Goal: Transaction & Acquisition: Purchase product/service

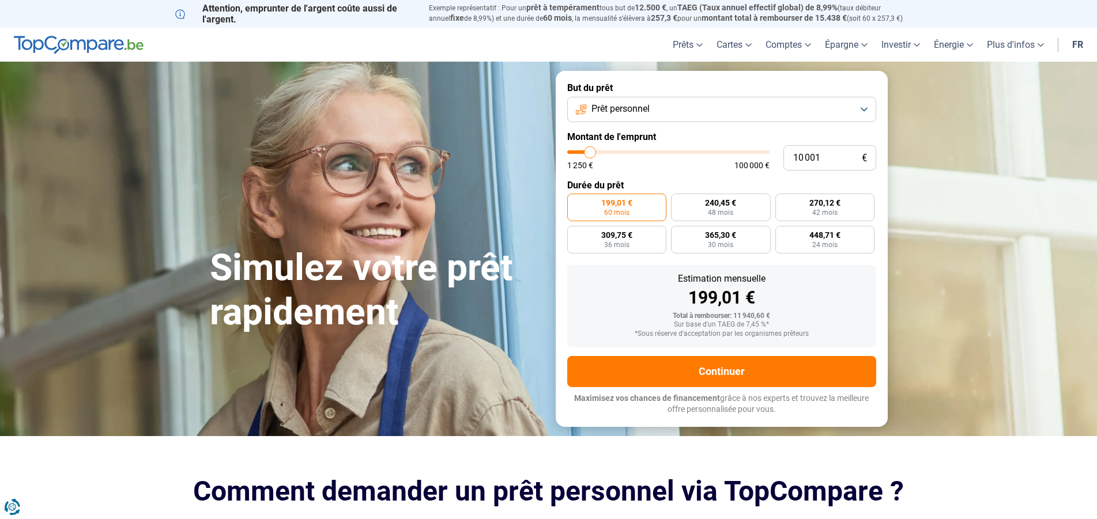
type input "8 000"
type input "8000"
type input "9 500"
type input "9500"
type input "14 000"
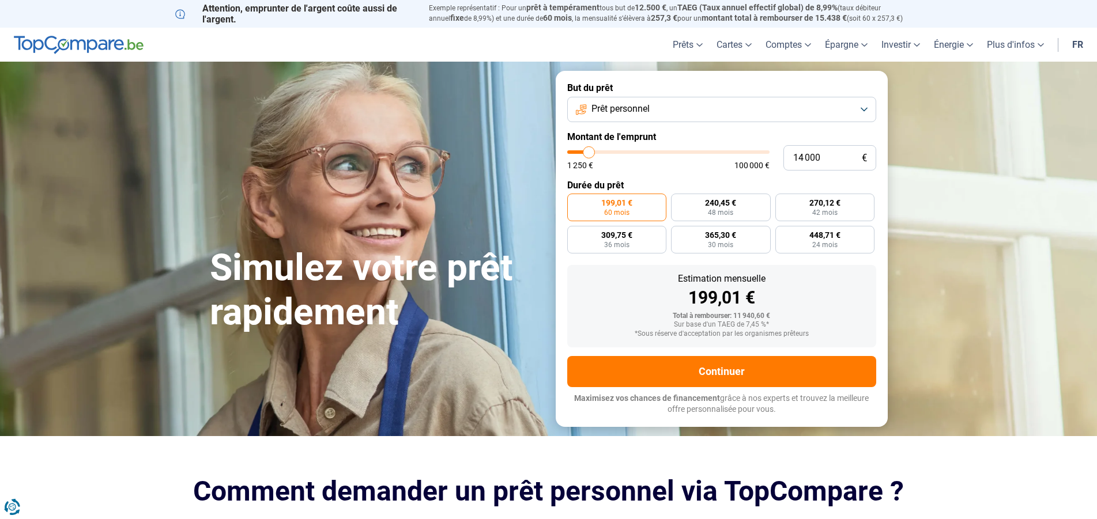
type input "14000"
type input "41 250"
type input "41250"
type input "55 750"
type input "55750"
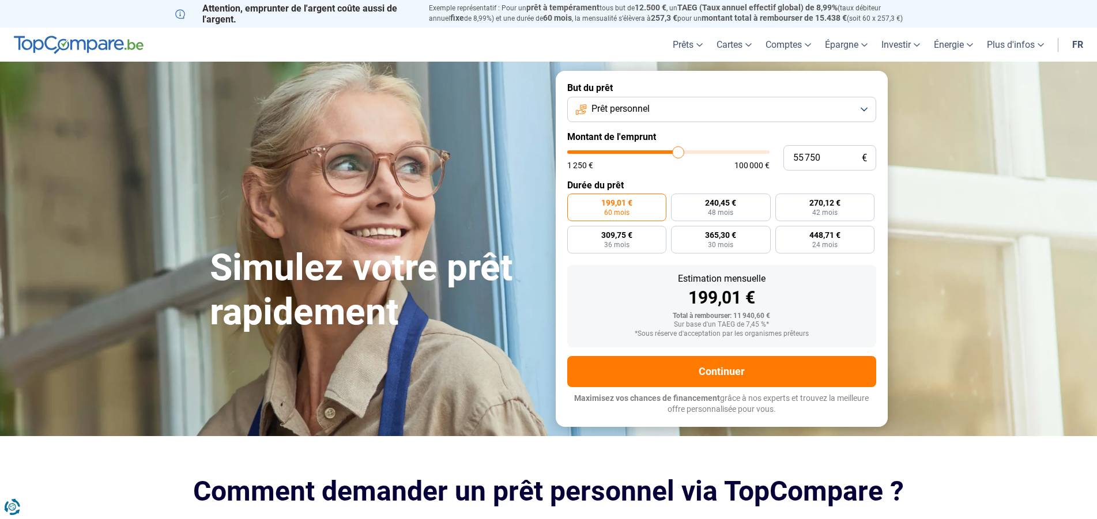
type input "78 500"
type input "78500"
type input "91 250"
type input "91250"
type input "100 000"
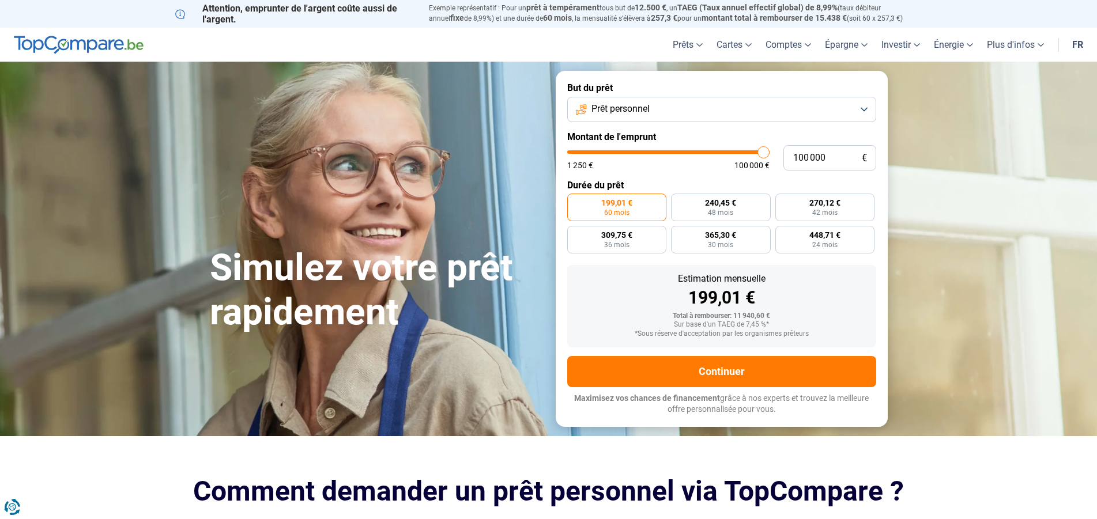
drag, startPoint x: 586, startPoint y: 150, endPoint x: 810, endPoint y: 194, distance: 227.9
type input "100000"
click at [770, 154] on input "range" at bounding box center [668, 151] width 202 height 3
radio input "false"
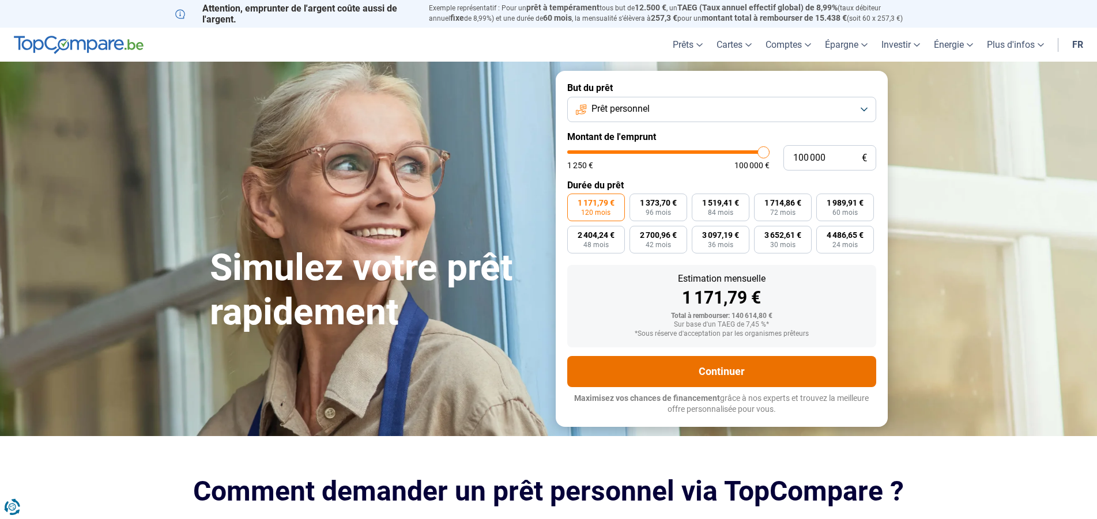
click at [755, 376] on button "Continuer" at bounding box center [721, 371] width 309 height 31
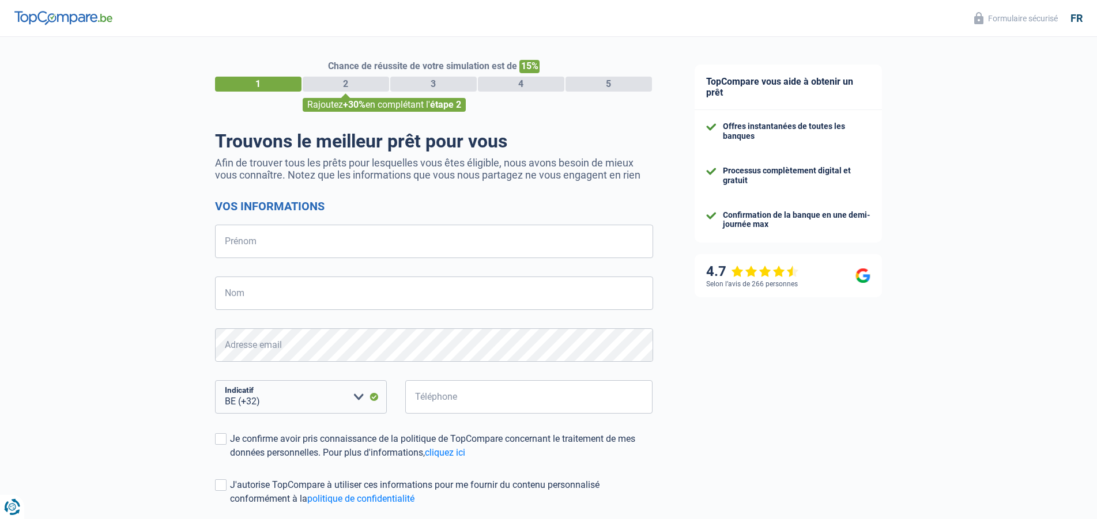
select select "32"
click at [348, 249] on input "Prénom" at bounding box center [434, 241] width 438 height 33
type input "sylvain"
click at [348, 285] on input "Nom" at bounding box center [434, 293] width 438 height 33
type input "vuidar"
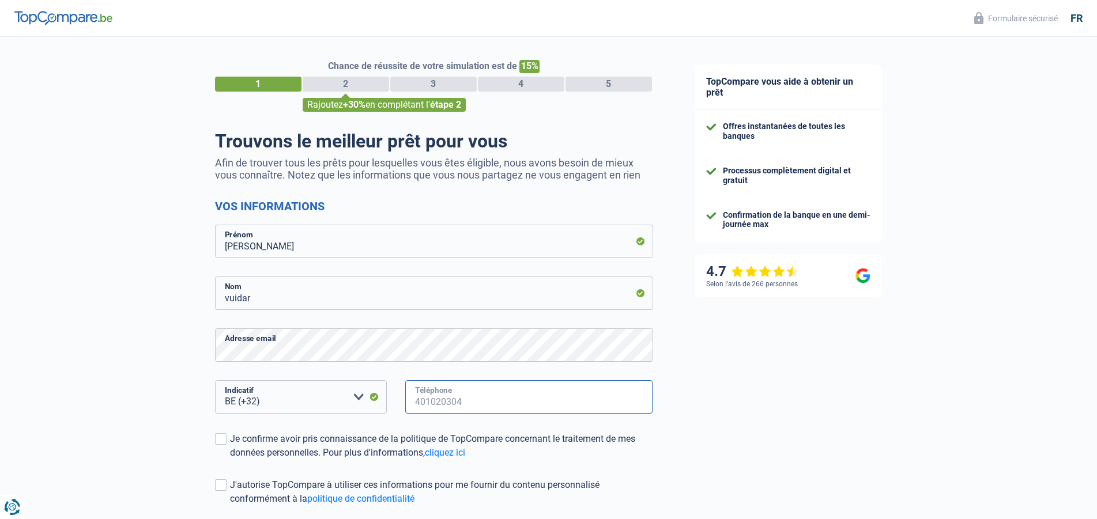
click at [466, 404] on input "Téléphone" at bounding box center [529, 397] width 248 height 33
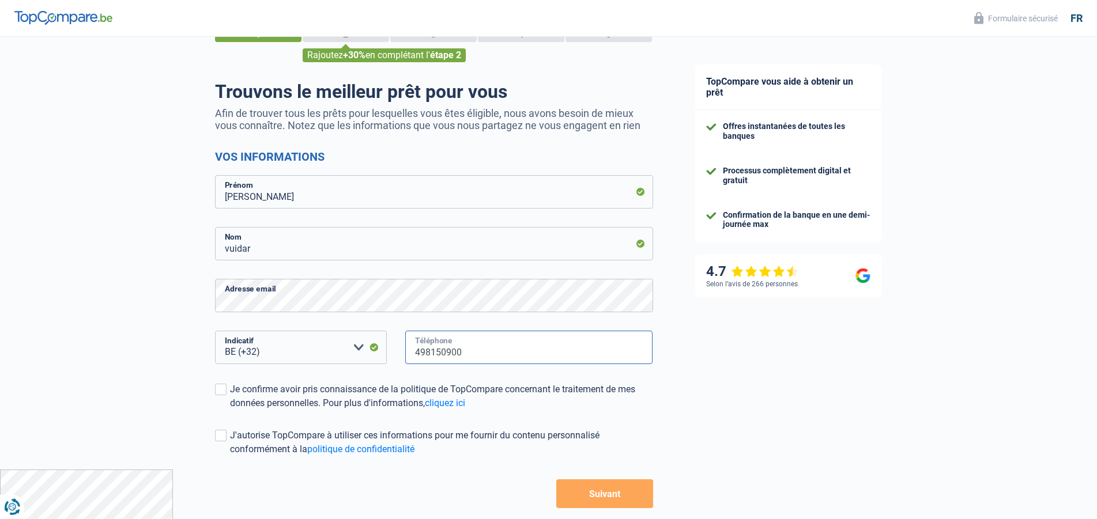
scroll to position [107, 0]
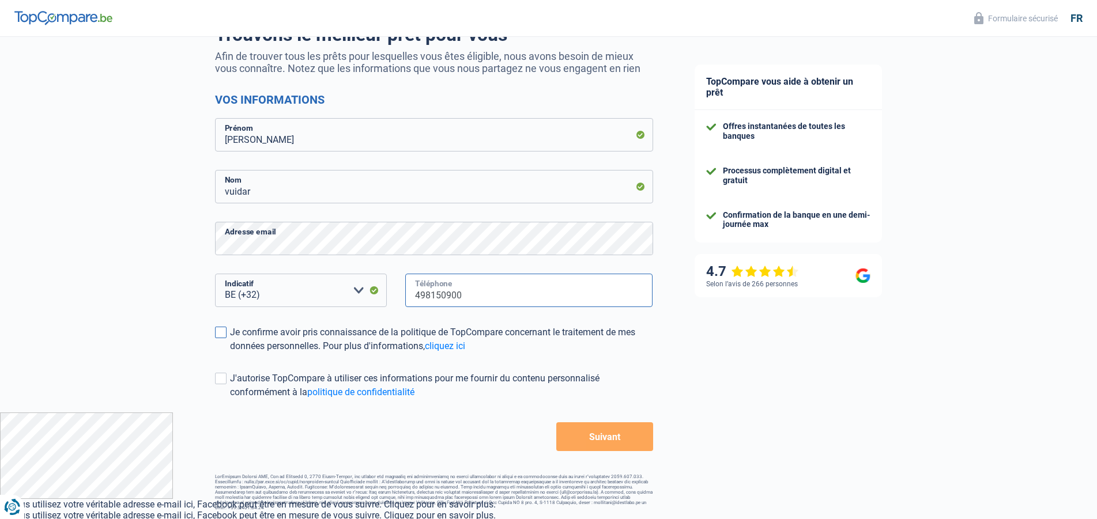
type input "498150900"
click at [221, 333] on span at bounding box center [221, 333] width 12 height 12
click at [230, 353] on input "Je confirme avoir pris connaissance de la politique de TopCompare concernant le…" at bounding box center [230, 353] width 0 height 0
click at [223, 379] on span at bounding box center [221, 379] width 12 height 12
click at [230, 400] on input "J'autorise TopCompare à utiliser ces informations pour me fournir du contenu pe…" at bounding box center [230, 400] width 0 height 0
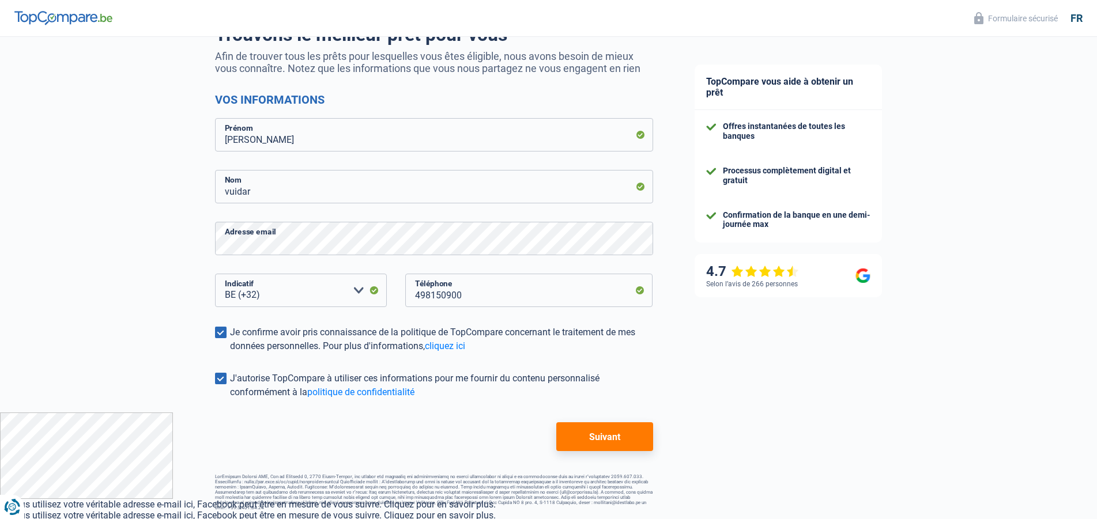
click at [635, 434] on button "Suivant" at bounding box center [604, 437] width 96 height 29
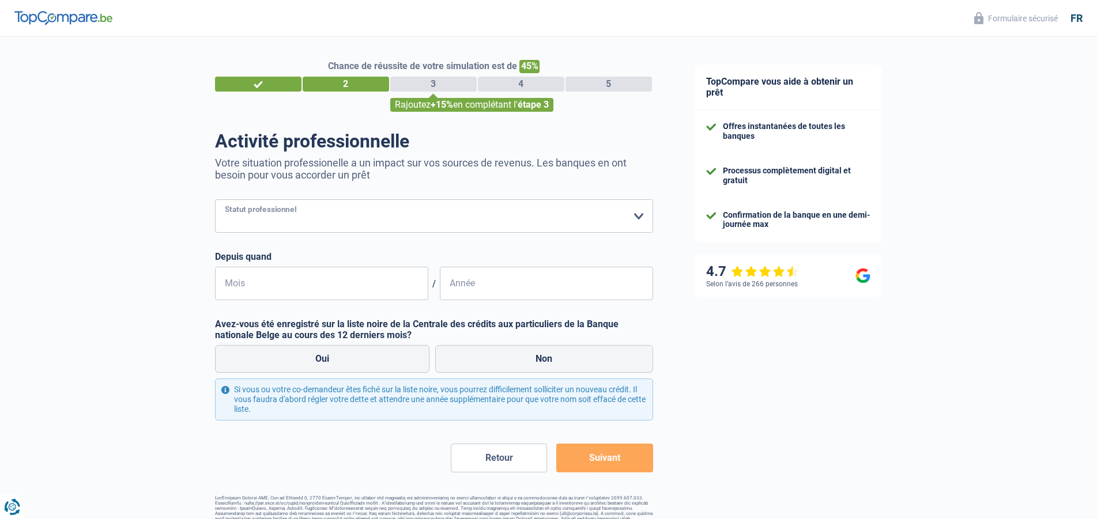
select select "retired"
click option "Pensionné" at bounding box center [0, 0] width 0 height 0
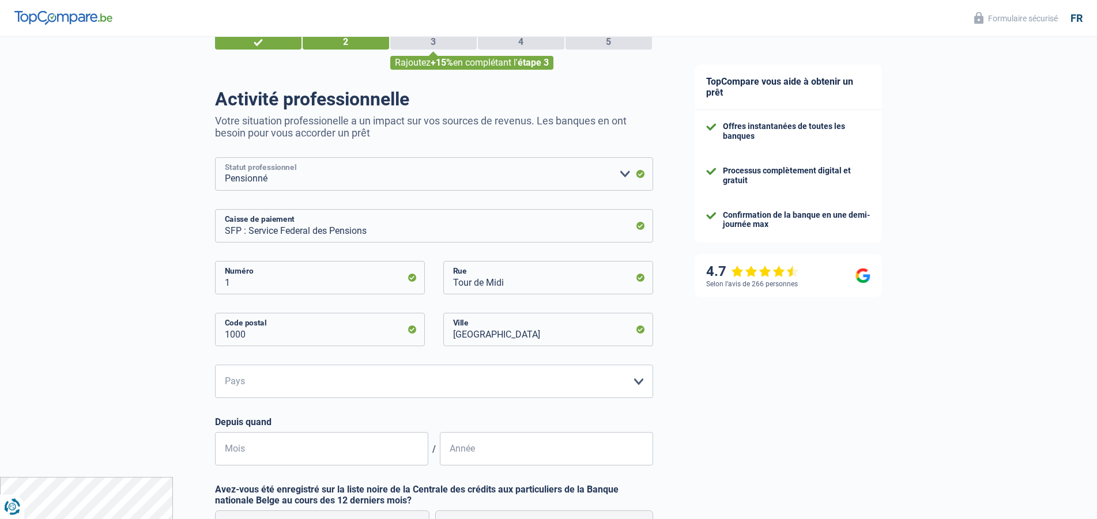
scroll to position [118, 0]
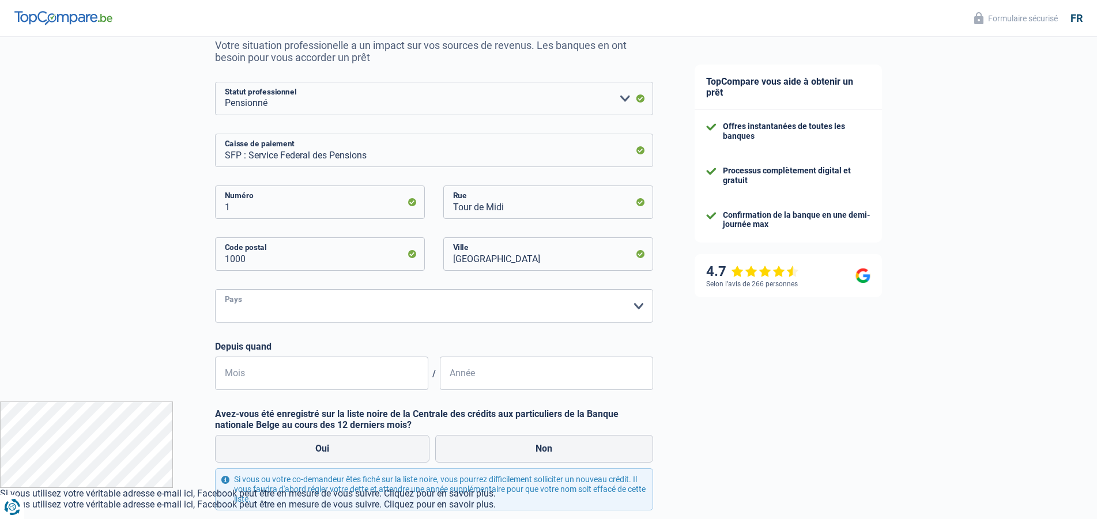
select select "BE"
click option "Belgique" at bounding box center [0, 0] width 0 height 0
click at [307, 370] on input "Mois" at bounding box center [321, 373] width 213 height 33
type input "07"
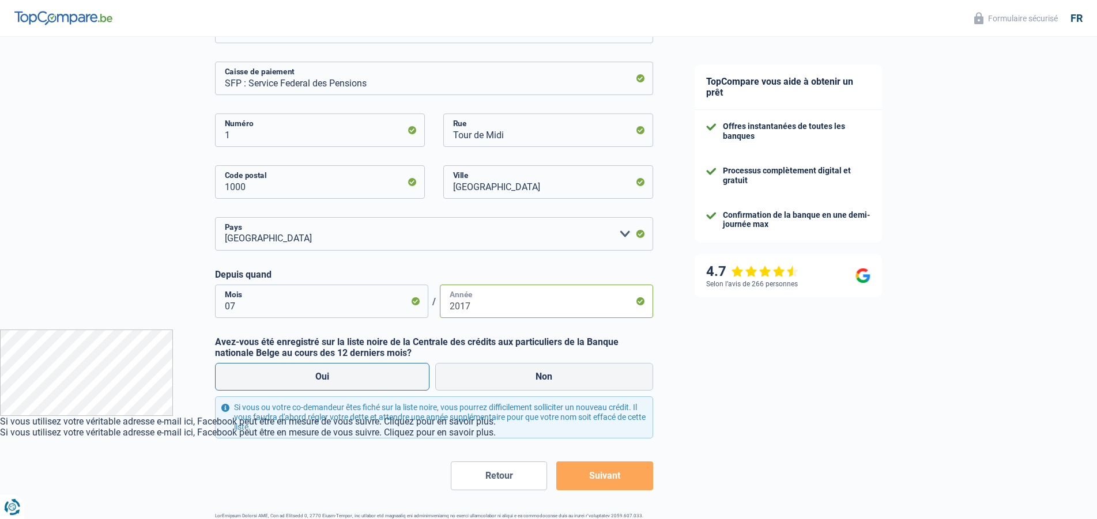
scroll to position [229, 0]
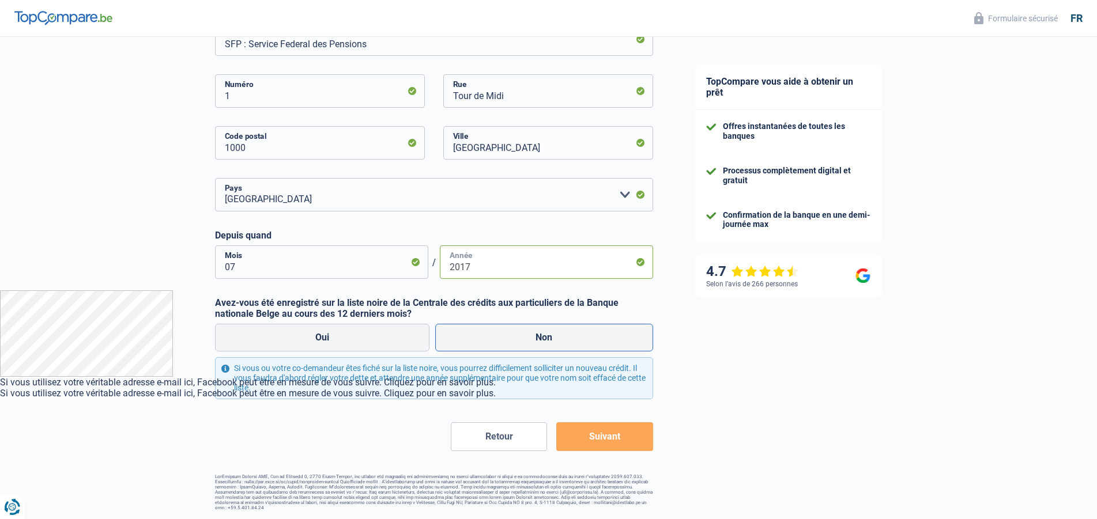
type input "2017"
click at [574, 344] on label "Non" at bounding box center [544, 338] width 218 height 28
click at [574, 344] on input "Non" at bounding box center [544, 338] width 218 height 28
radio input "true"
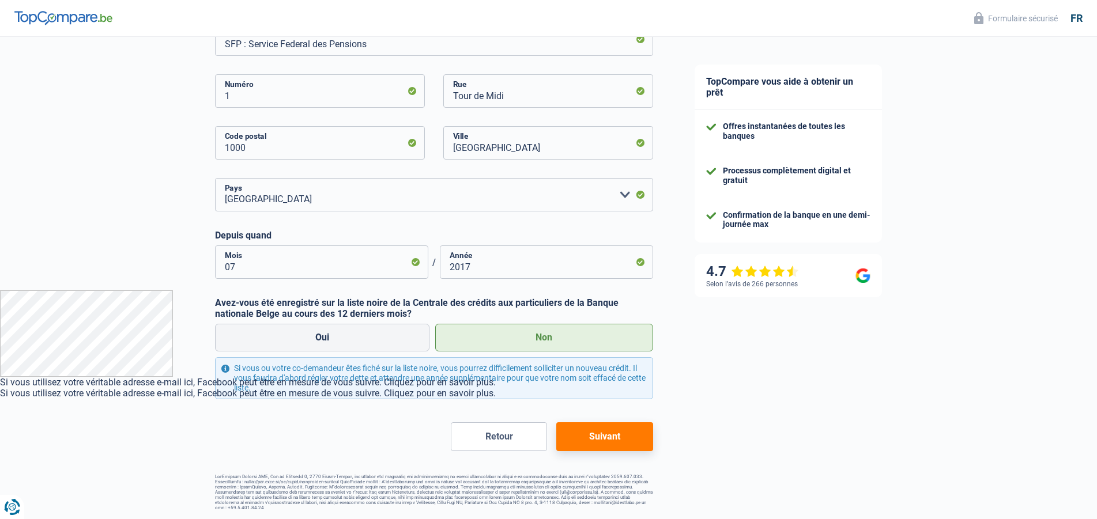
click at [615, 446] on button "Suivant" at bounding box center [604, 437] width 96 height 29
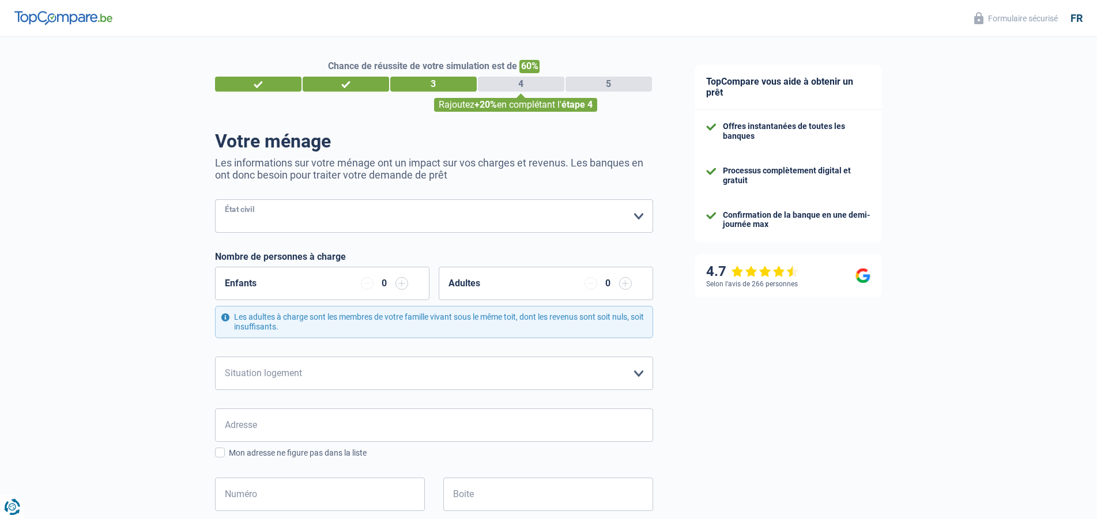
select select "single"
click option "Célibataire" at bounding box center [0, 0] width 0 height 0
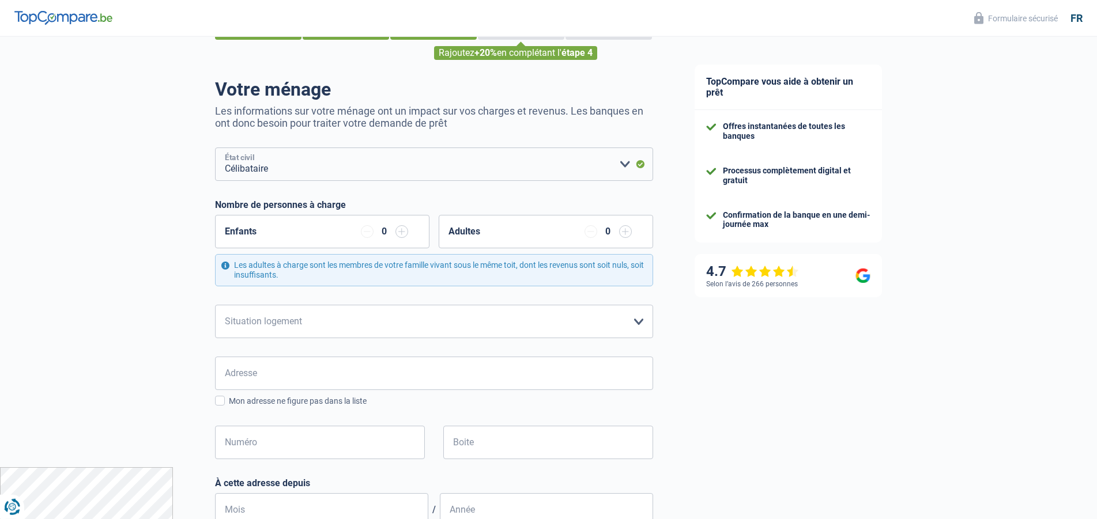
scroll to position [118, 0]
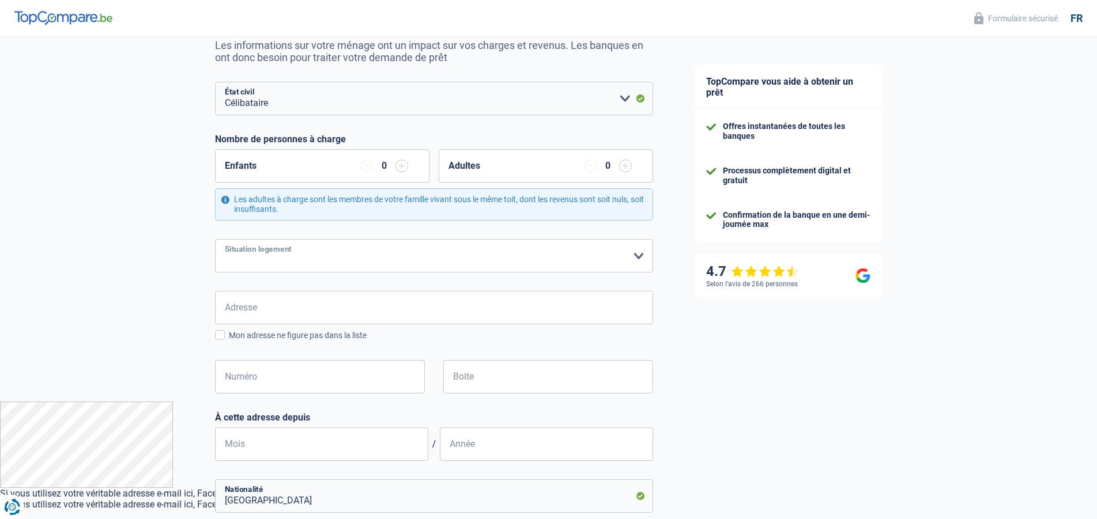
click at [215, 239] on select "Locataire Propriétaire avec prêt hypothécaire Propriétaire sans prêt hypothécai…" at bounding box center [434, 255] width 438 height 33
select select "ownerWithoutMortgage"
click option "Propriétaire sans prêt hypothécaire" at bounding box center [0, 0] width 0 height 0
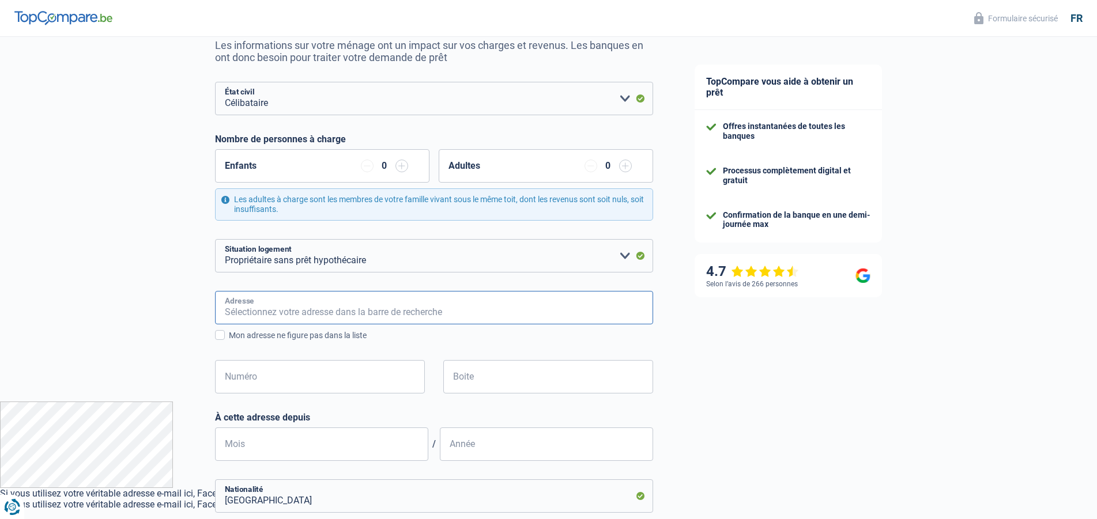
click at [289, 309] on input "Adresse" at bounding box center [434, 307] width 438 height 33
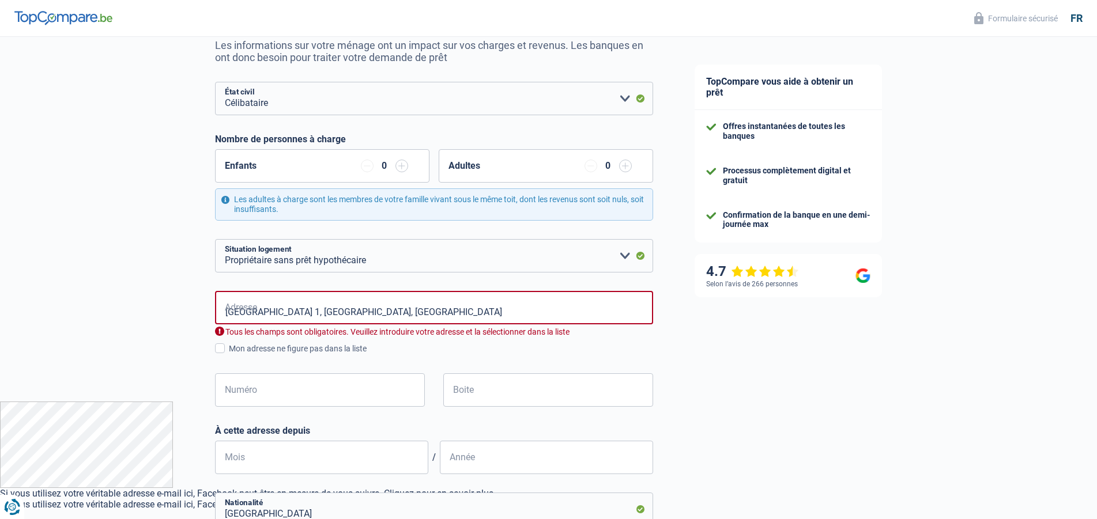
type input "Rue du Gros Lot, 7536, Tournai, BE"
type input "1"
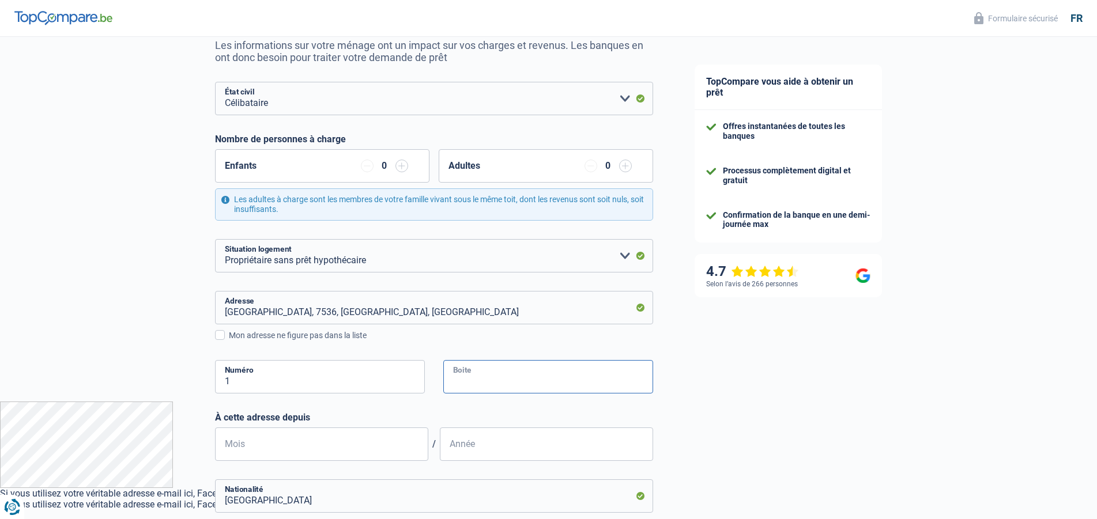
click at [505, 379] on input "Boite" at bounding box center [548, 376] width 210 height 33
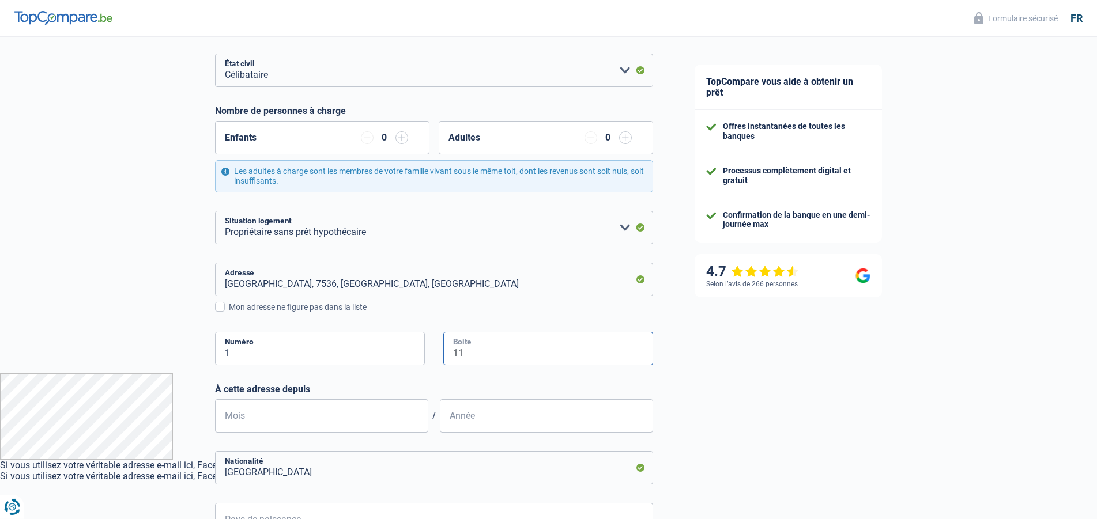
scroll to position [176, 0]
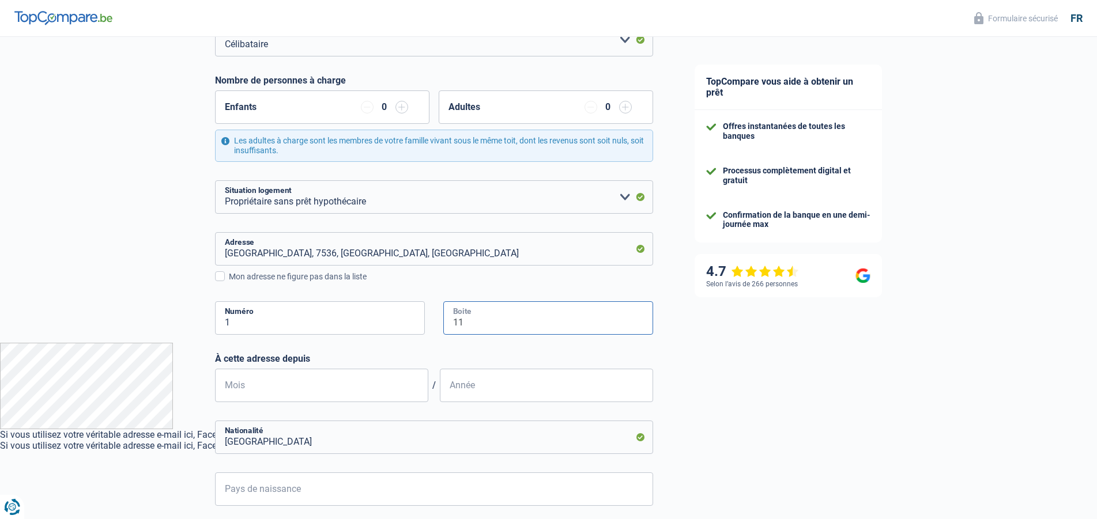
type input "11"
click at [347, 393] on input "Mois" at bounding box center [321, 385] width 213 height 33
click at [474, 389] on input "Année" at bounding box center [546, 385] width 213 height 33
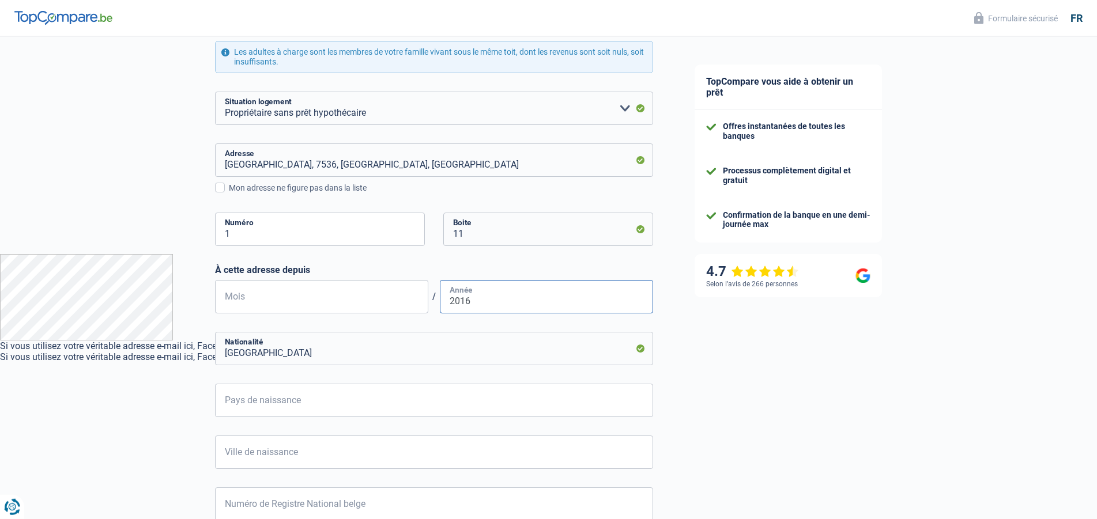
scroll to position [353, 0]
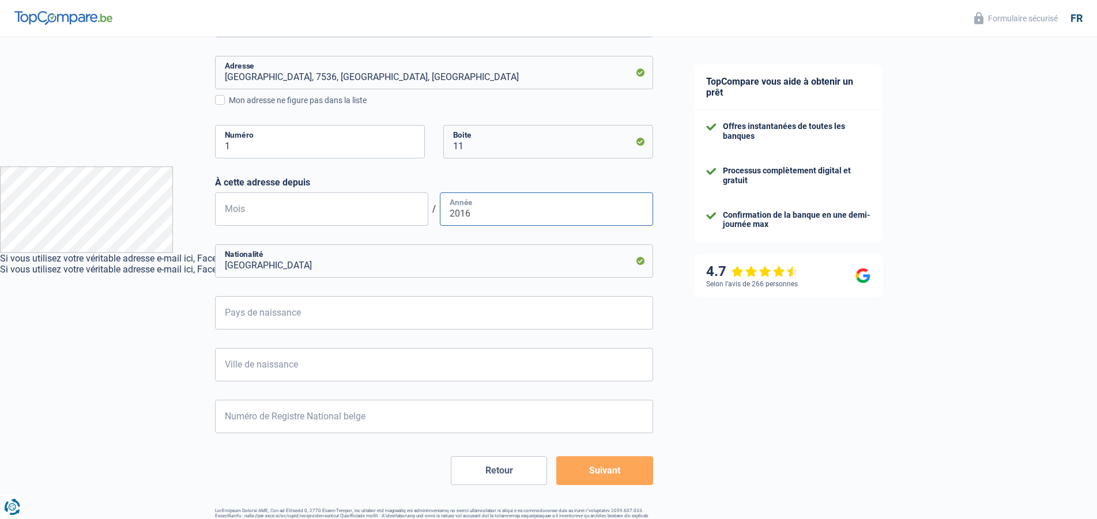
type input "2016"
click at [337, 219] on input "Mois" at bounding box center [321, 209] width 213 height 33
type input "09"
click at [298, 316] on input "Pays de naissance" at bounding box center [434, 312] width 438 height 33
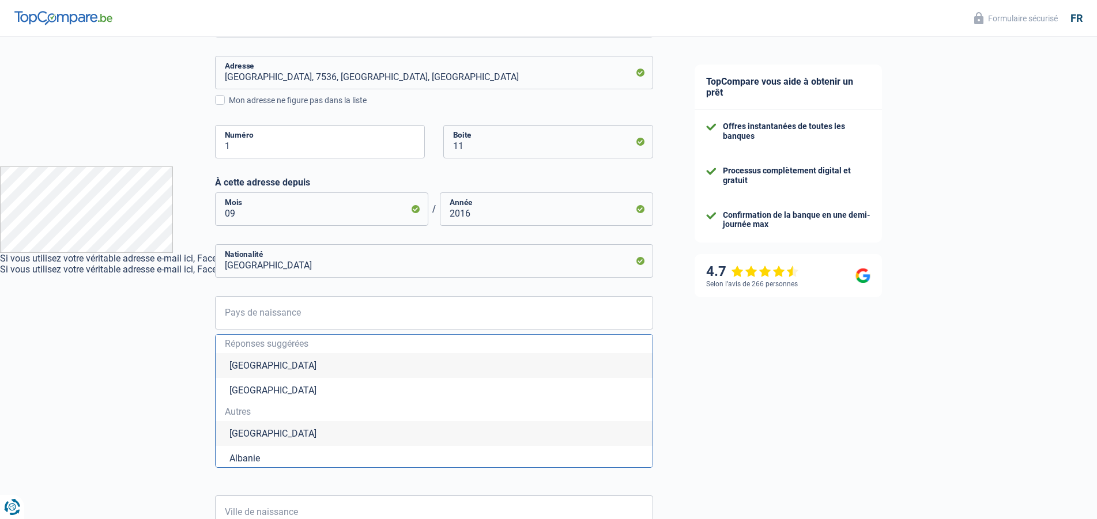
click at [301, 363] on li "Belgique" at bounding box center [434, 365] width 437 height 25
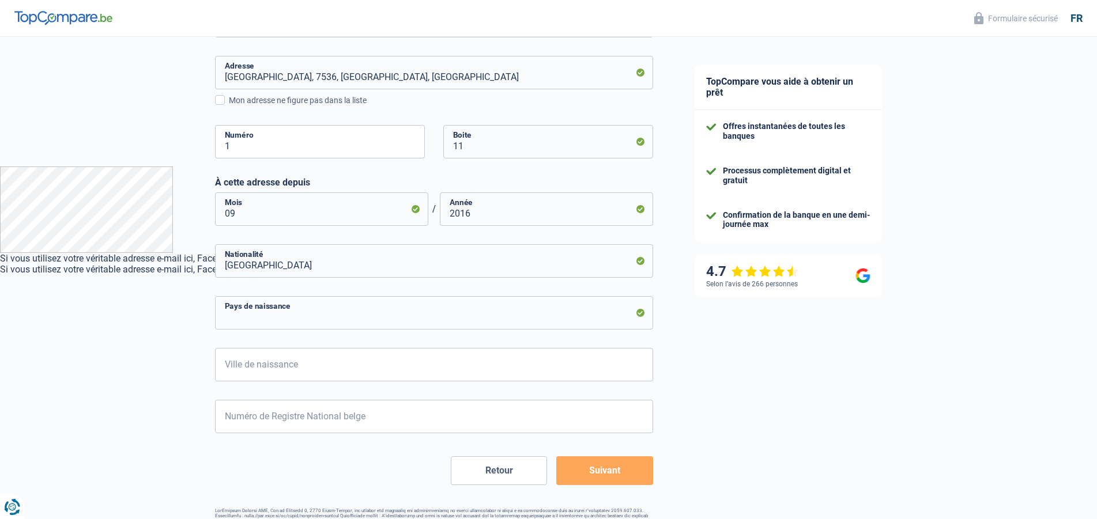
type input "Belgique"
click at [299, 370] on input "Ville de naissance" at bounding box center [434, 364] width 438 height 33
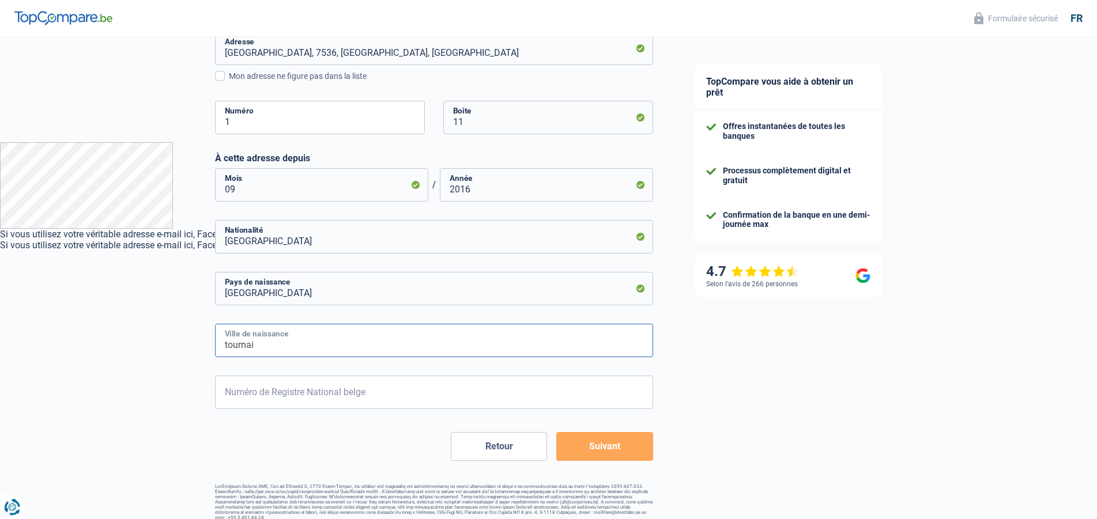
scroll to position [387, 0]
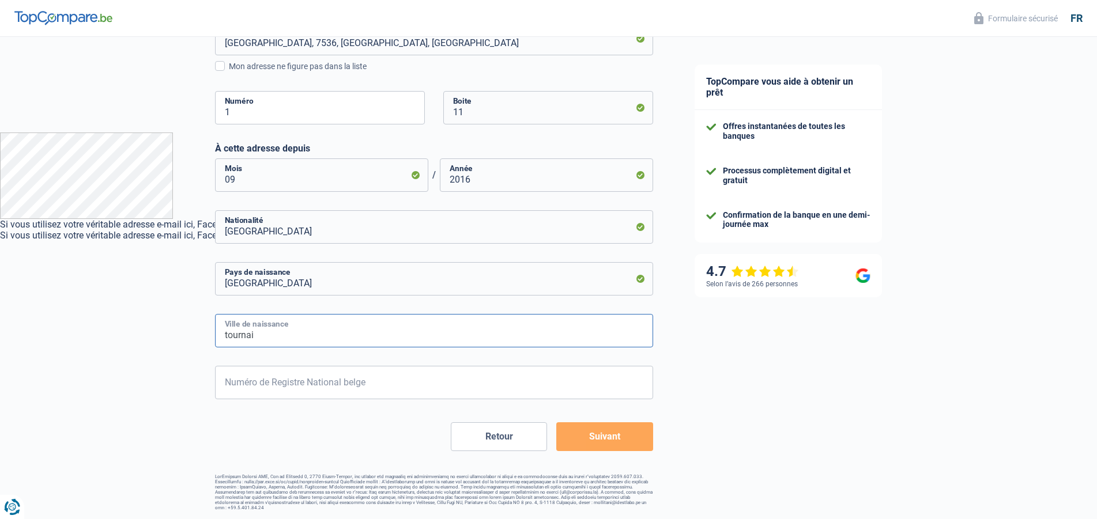
type input "tournai"
click at [342, 389] on input "Numéro de Registre National belge" at bounding box center [434, 382] width 438 height 33
click at [622, 438] on button "Suivant" at bounding box center [604, 437] width 96 height 29
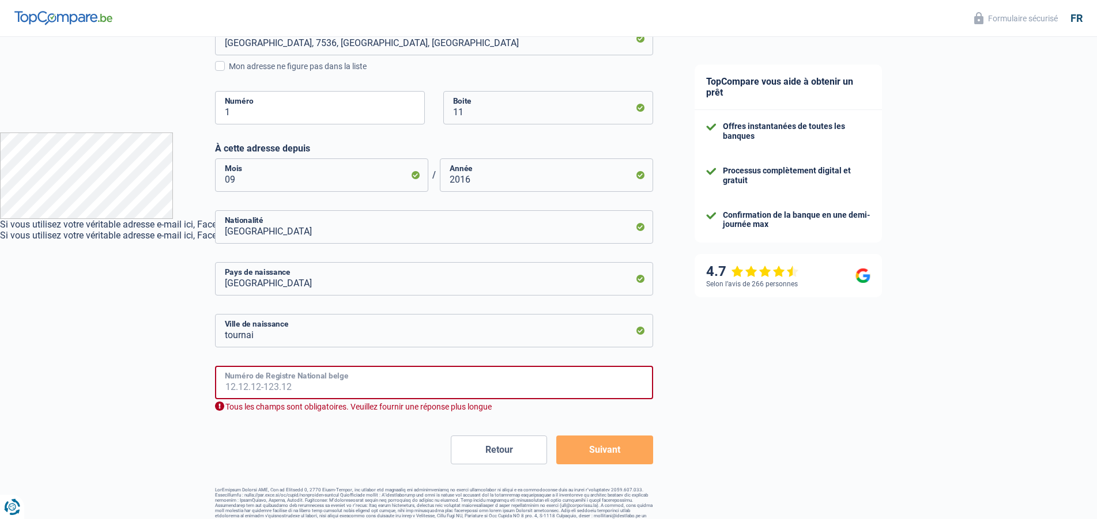
click at [483, 386] on input "Numéro de Registre National belge" at bounding box center [434, 382] width 438 height 33
click at [622, 456] on button "Suivant" at bounding box center [604, 450] width 96 height 29
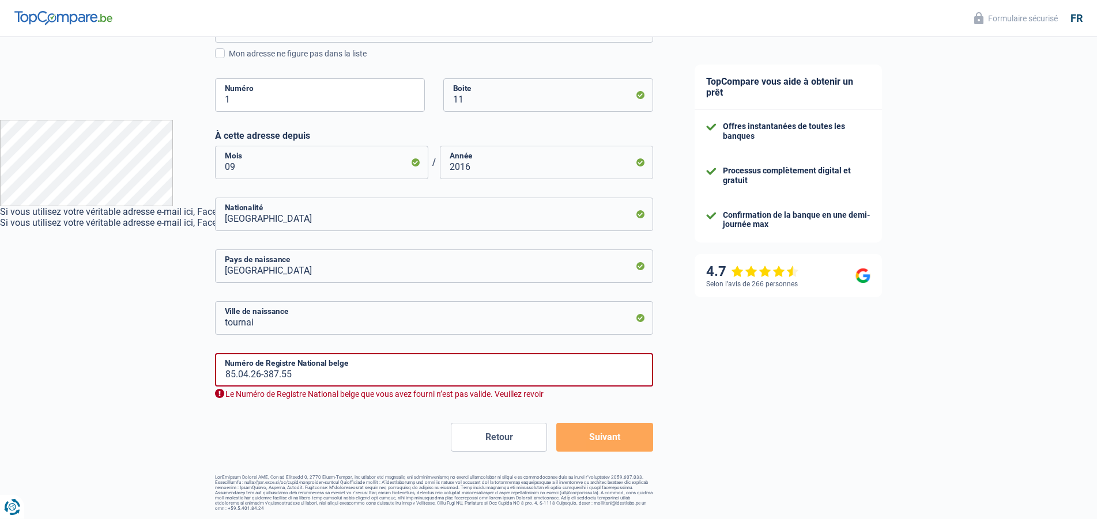
scroll to position [400, 0]
click at [619, 436] on button "Suivant" at bounding box center [604, 437] width 96 height 29
click at [484, 377] on input "85.04.26-387.55" at bounding box center [434, 369] width 438 height 33
click at [277, 374] on input "85.04.26-387.55" at bounding box center [434, 369] width 438 height 33
click at [276, 374] on input "85.04.26-387.55" at bounding box center [434, 369] width 438 height 33
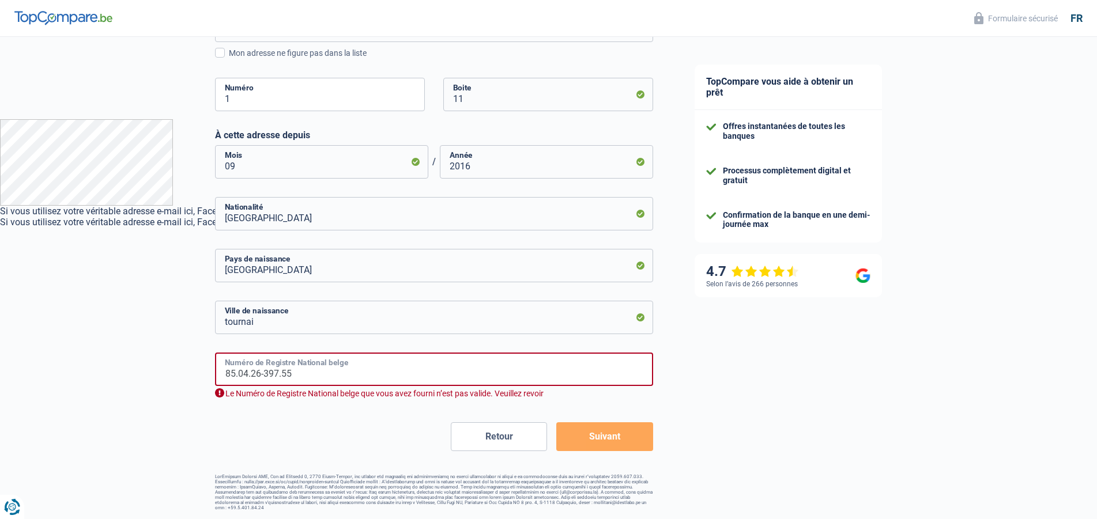
click at [293, 377] on input "85.04.26-397.55" at bounding box center [434, 369] width 438 height 33
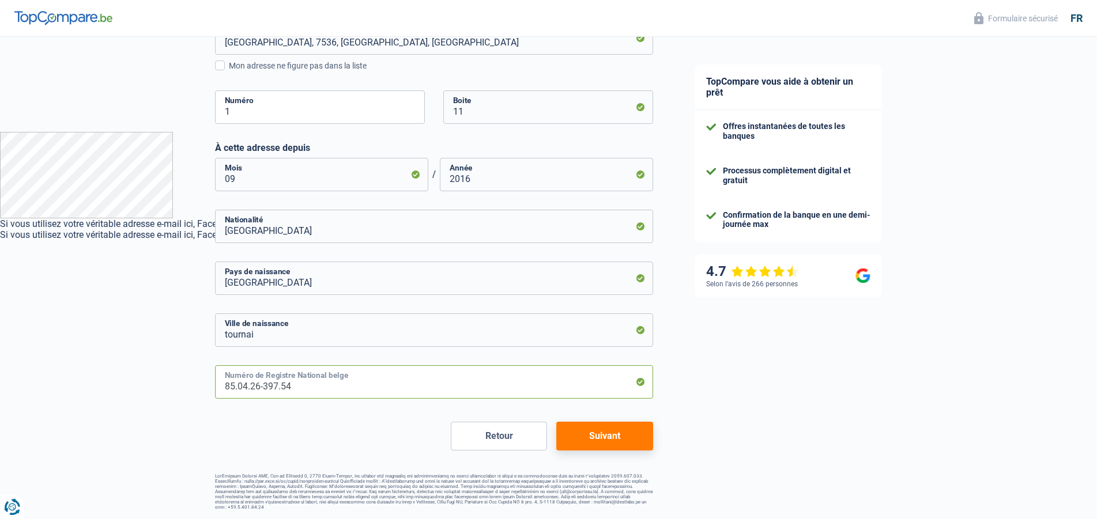
scroll to position [387, 0]
type input "85.04.26-397.54"
click at [616, 443] on button "Suivant" at bounding box center [604, 437] width 96 height 29
select select "pension"
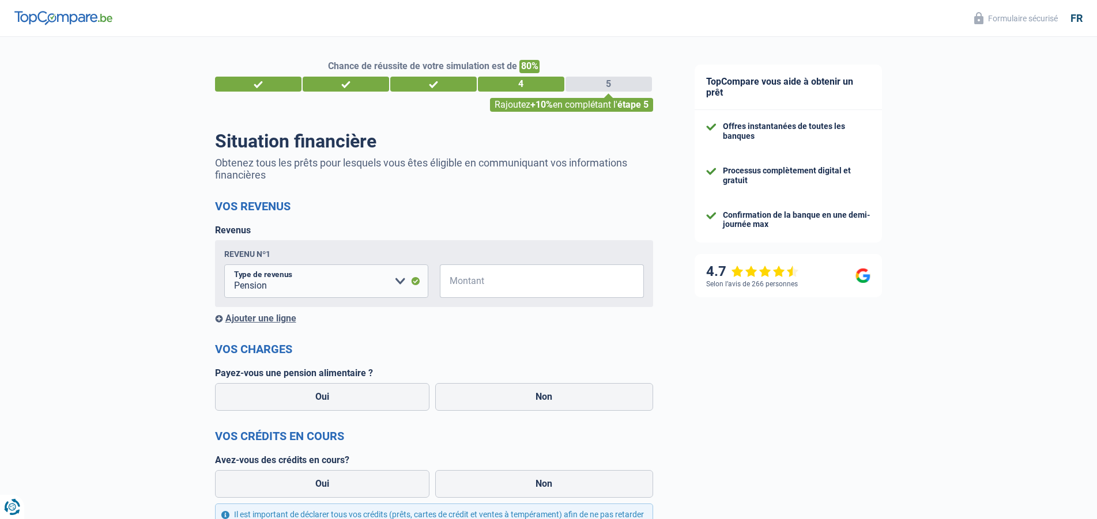
scroll to position [59, 0]
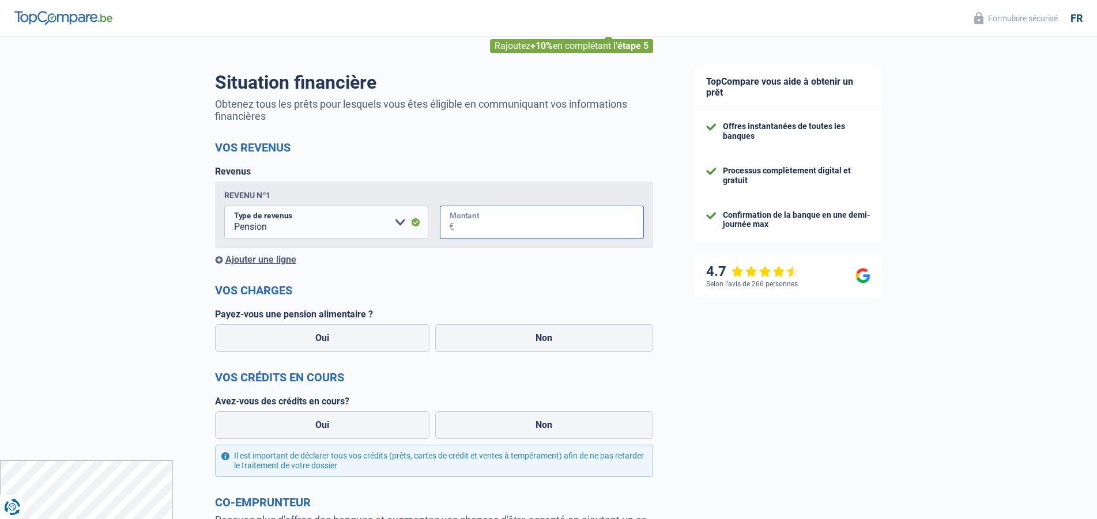
click at [540, 234] on input "Montant" at bounding box center [549, 222] width 190 height 33
type input "1.707"
click at [402, 349] on label "Oui" at bounding box center [322, 339] width 215 height 28
click at [402, 349] on input "Oui" at bounding box center [322, 339] width 215 height 28
radio input "true"
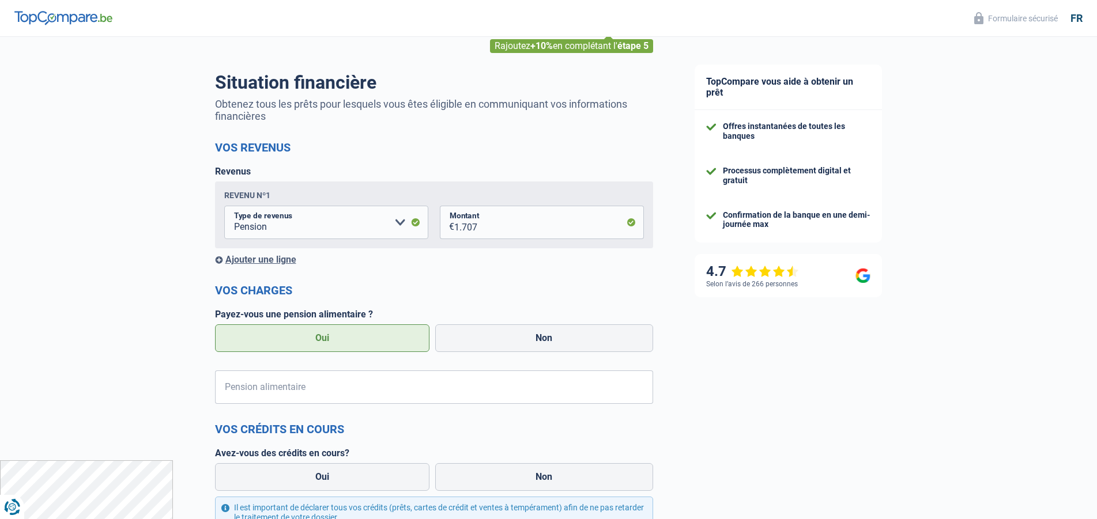
click at [263, 258] on div "Ajouter une ligne" at bounding box center [434, 259] width 438 height 11
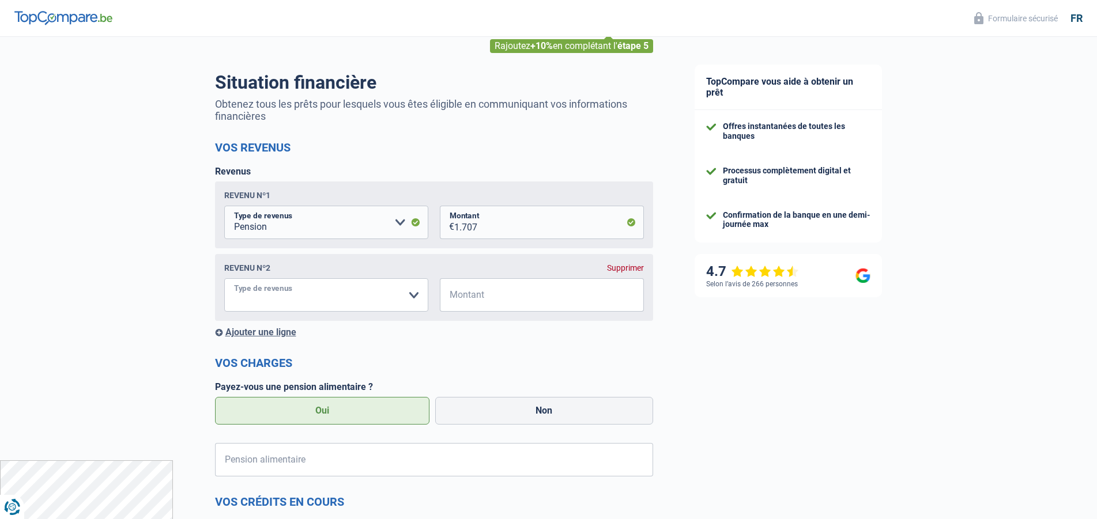
click at [224, 278] on select "Allocation d'handicap Allocations chômage Allocations familiales Chèques repas …" at bounding box center [326, 294] width 204 height 33
select select "rentalIncome"
click option "Revenus locatifs" at bounding box center [0, 0] width 0 height 0
click at [505, 305] on input "Montant" at bounding box center [549, 294] width 190 height 33
click at [465, 303] on input "15.335" at bounding box center [549, 294] width 190 height 33
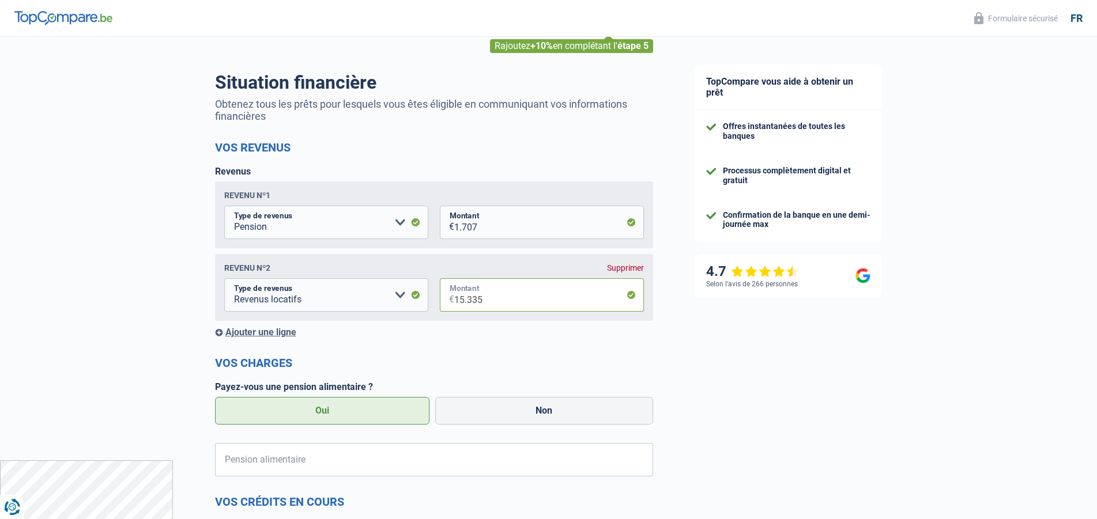
drag, startPoint x: 479, startPoint y: 302, endPoint x: 495, endPoint y: 304, distance: 16.4
click at [480, 302] on input "15.335" at bounding box center [549, 294] width 190 height 33
drag, startPoint x: 489, startPoint y: 301, endPoint x: 479, endPoint y: 304, distance: 10.8
click at [479, 304] on input "15.335" at bounding box center [549, 294] width 190 height 33
type input "1.533"
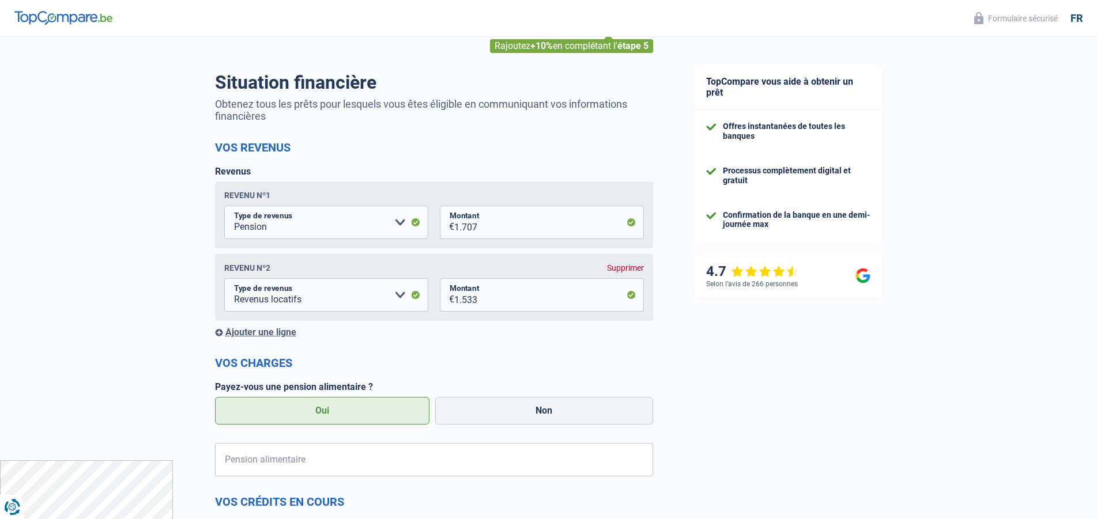
click at [285, 331] on div "Ajouter une ligne" at bounding box center [434, 332] width 438 height 11
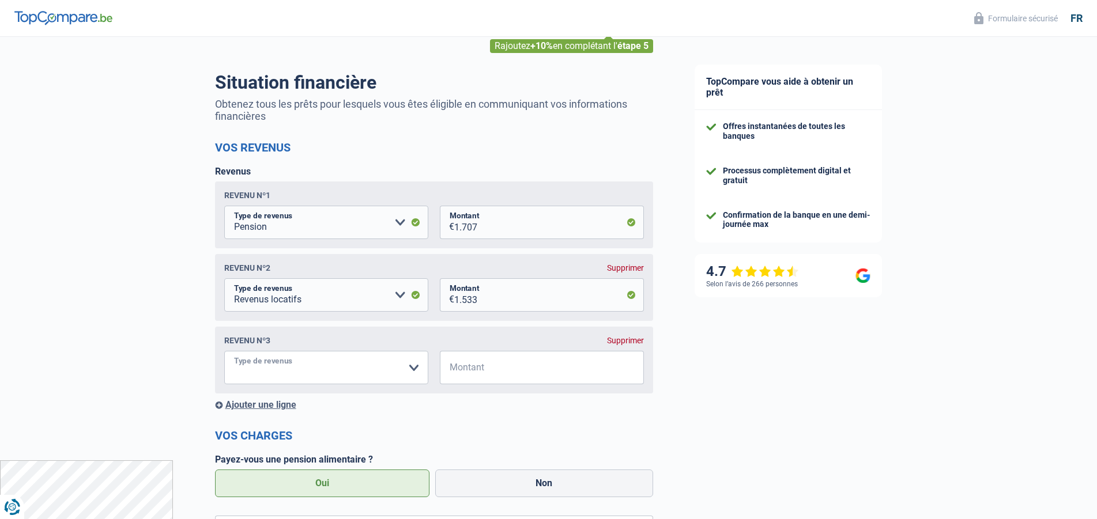
click at [224, 351] on select "Allocation d'handicap Allocations chômage Allocations familiales Chèques repas …" at bounding box center [326, 367] width 204 height 33
select select "rentalIncome"
click option "Revenus locatifs" at bounding box center [0, 0] width 0 height 0
click at [499, 370] on input "Montant" at bounding box center [549, 367] width 190 height 33
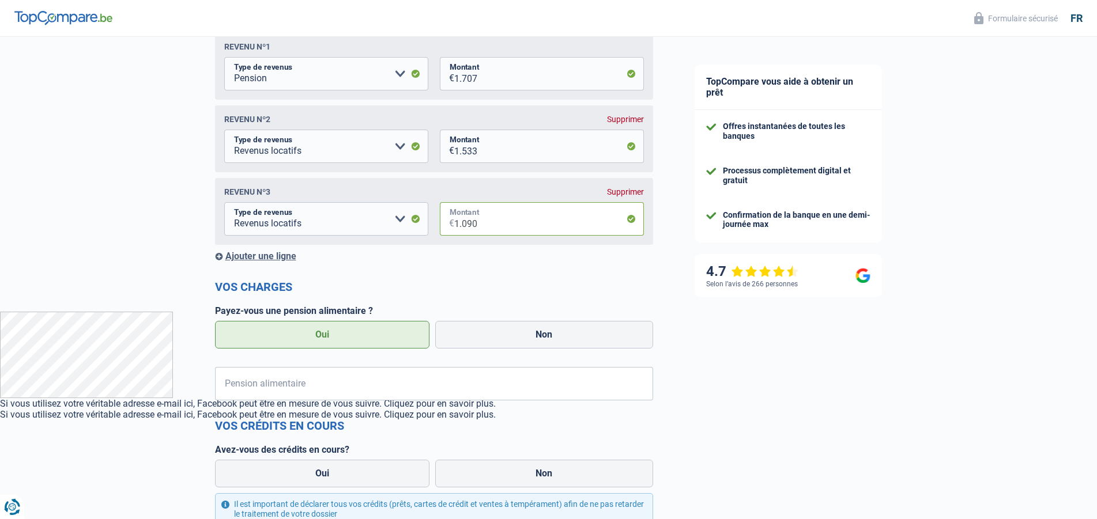
scroll to position [235, 0]
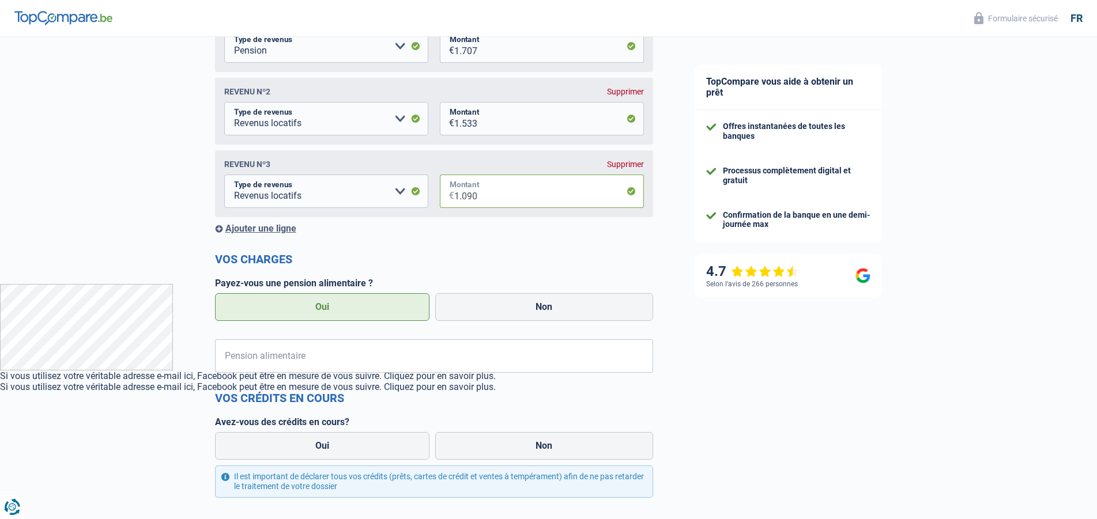
type input "1.090"
click at [413, 369] on input "Pension alimentaire" at bounding box center [441, 356] width 424 height 33
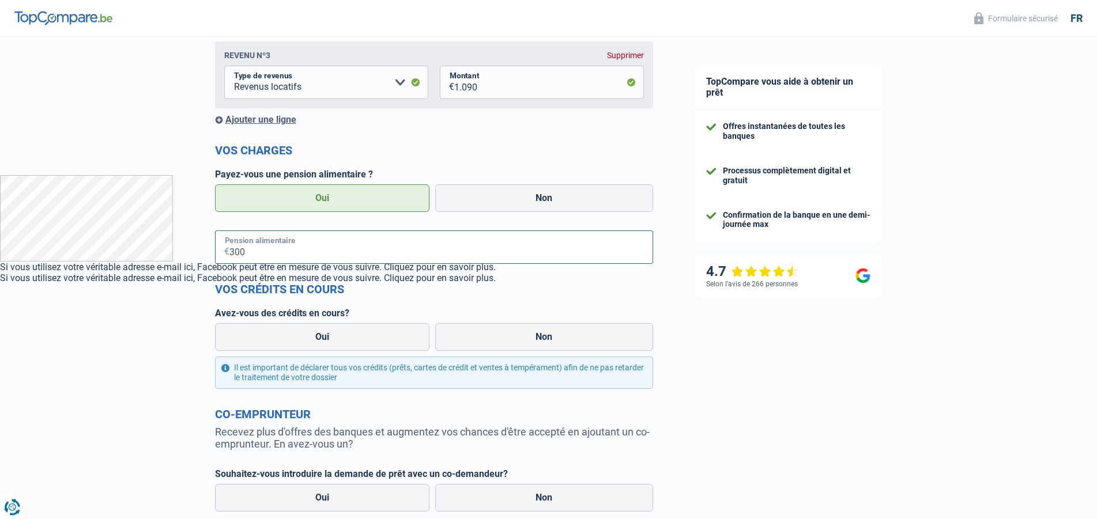
scroll to position [353, 0]
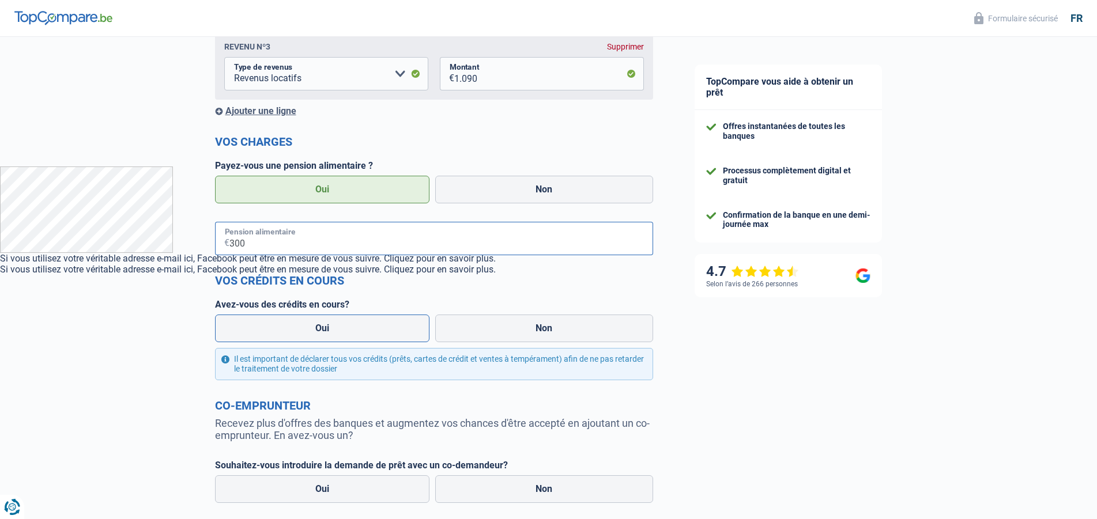
type input "300"
click at [349, 331] on label "Oui" at bounding box center [322, 329] width 215 height 28
click at [349, 331] on input "Oui" at bounding box center [322, 329] width 215 height 28
radio input "true"
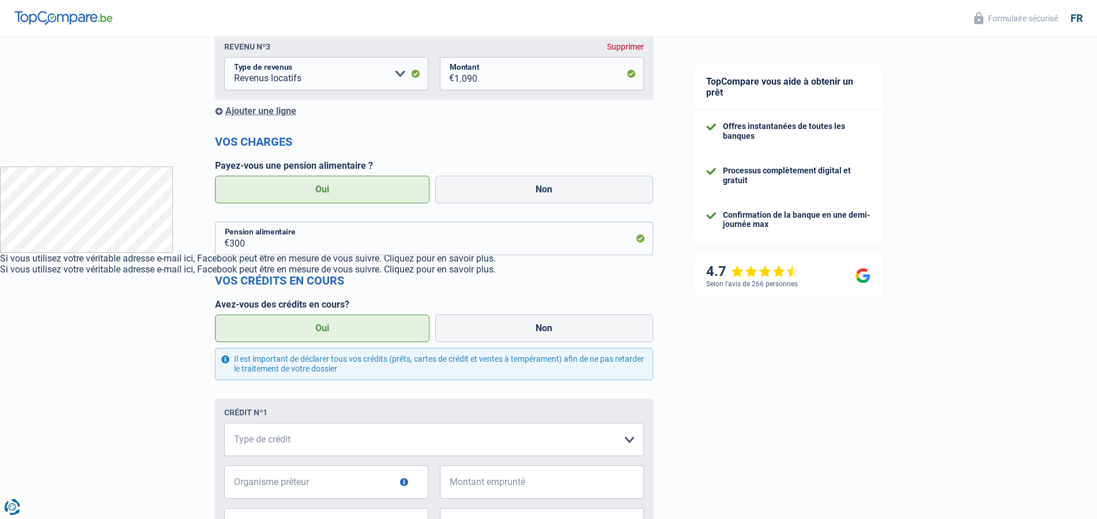
scroll to position [235, 0]
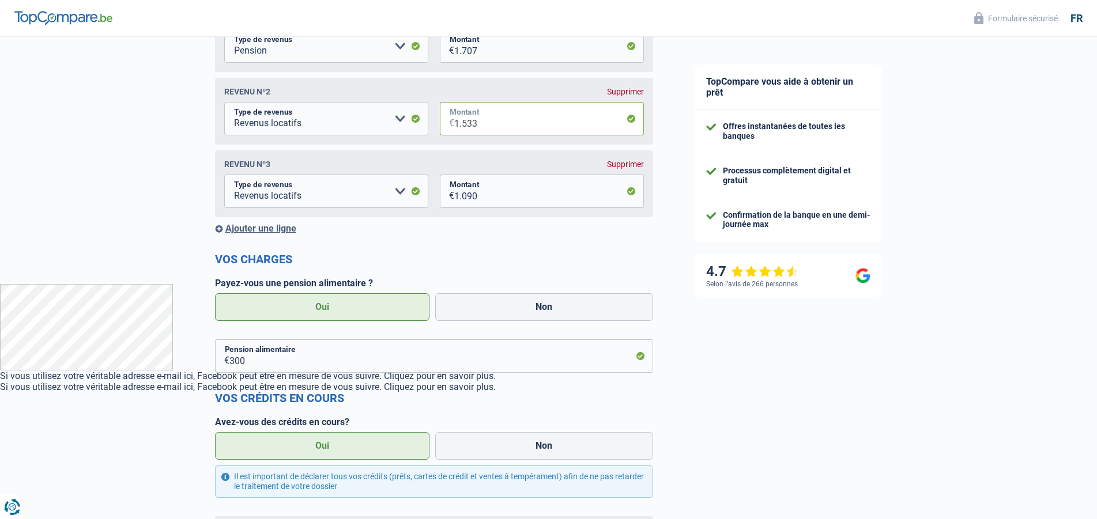
click at [509, 124] on input "1.533" at bounding box center [549, 118] width 190 height 33
type input "1"
type input "600"
click at [489, 202] on input "1.090" at bounding box center [549, 191] width 190 height 33
type input "1.000"
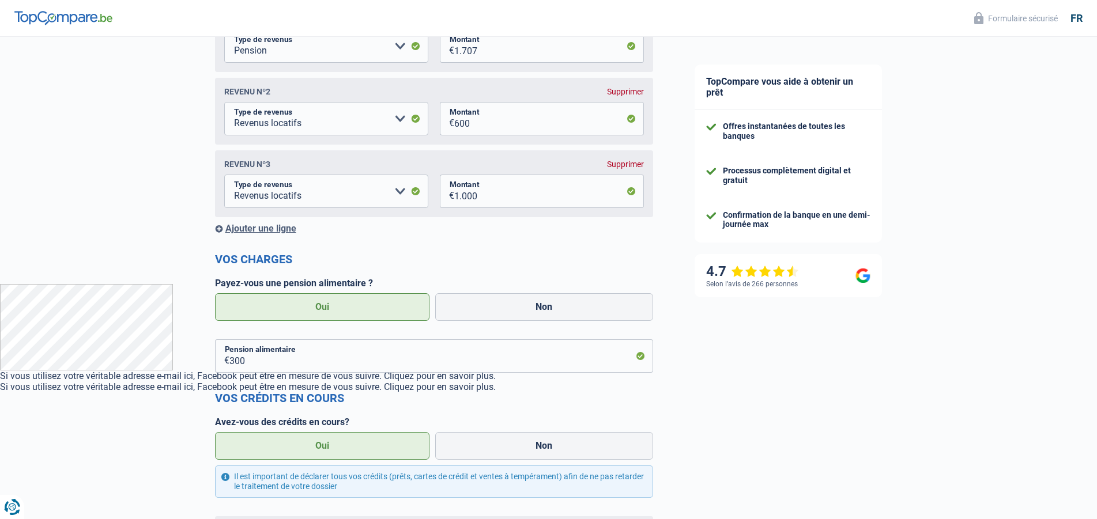
click at [277, 231] on div "Ajouter une ligne" at bounding box center [434, 228] width 438 height 11
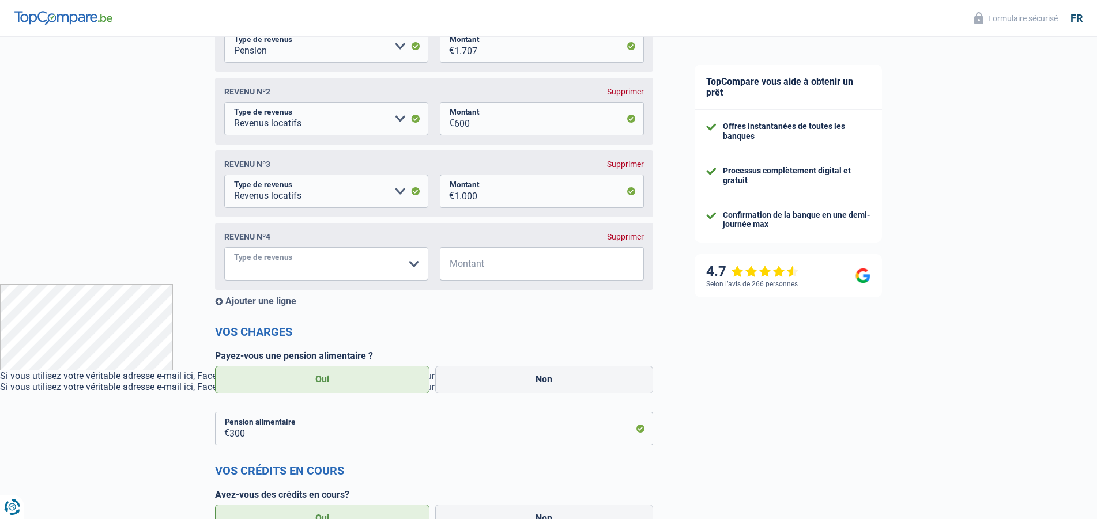
click at [224, 247] on select "Allocation d'handicap Allocations chômage Allocations familiales Chèques repas …" at bounding box center [326, 263] width 204 height 33
select select "rentalIncome"
click option "Revenus locatifs" at bounding box center [0, 0] width 0 height 0
click at [514, 269] on input "Montant" at bounding box center [549, 263] width 190 height 33
type input "600"
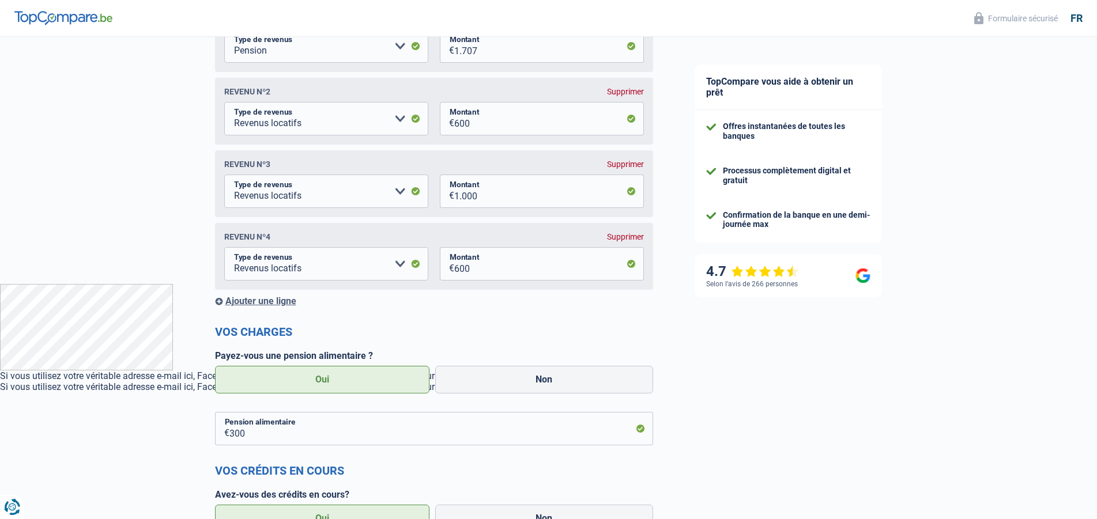
click at [292, 304] on div "Ajouter une ligne" at bounding box center [434, 301] width 438 height 11
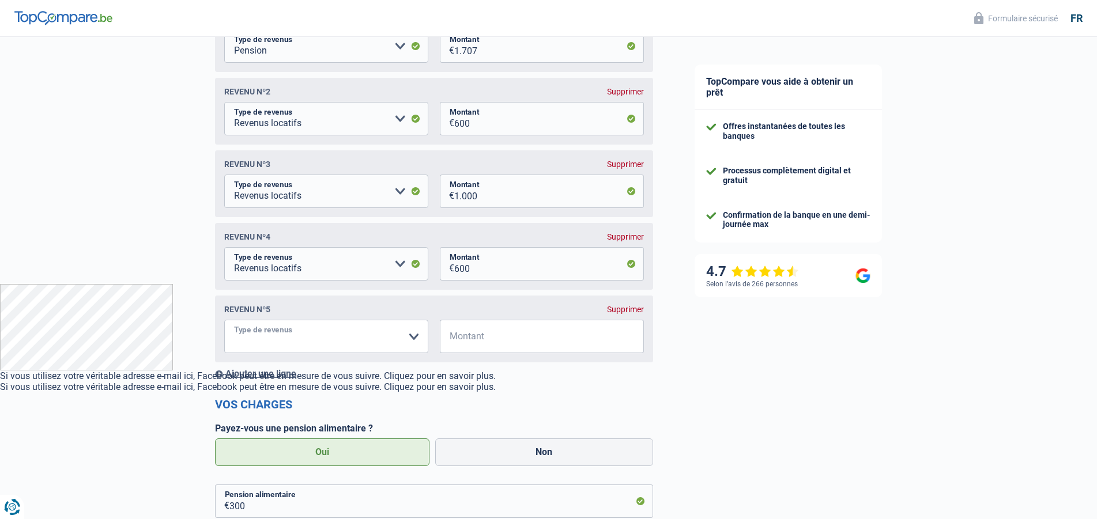
click at [224, 320] on select "Allocation d'handicap Allocations chômage Allocations familiales Chèques repas …" at bounding box center [326, 336] width 204 height 33
select select "rentalIncome"
click option "Revenus locatifs" at bounding box center [0, 0] width 0 height 0
click at [489, 343] on input "Montant" at bounding box center [549, 336] width 190 height 33
type input "748"
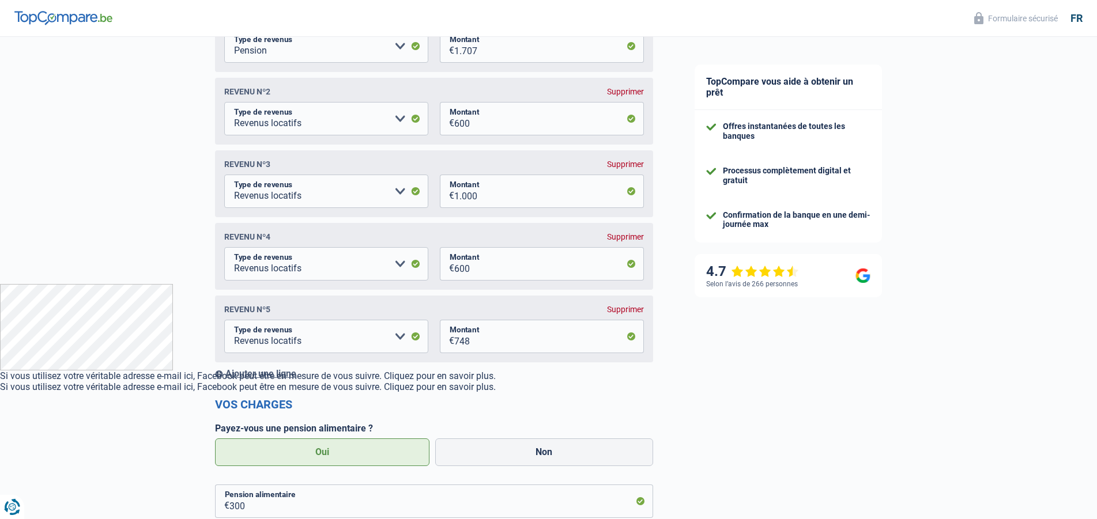
click at [284, 378] on div "Ajouter une ligne" at bounding box center [434, 373] width 438 height 11
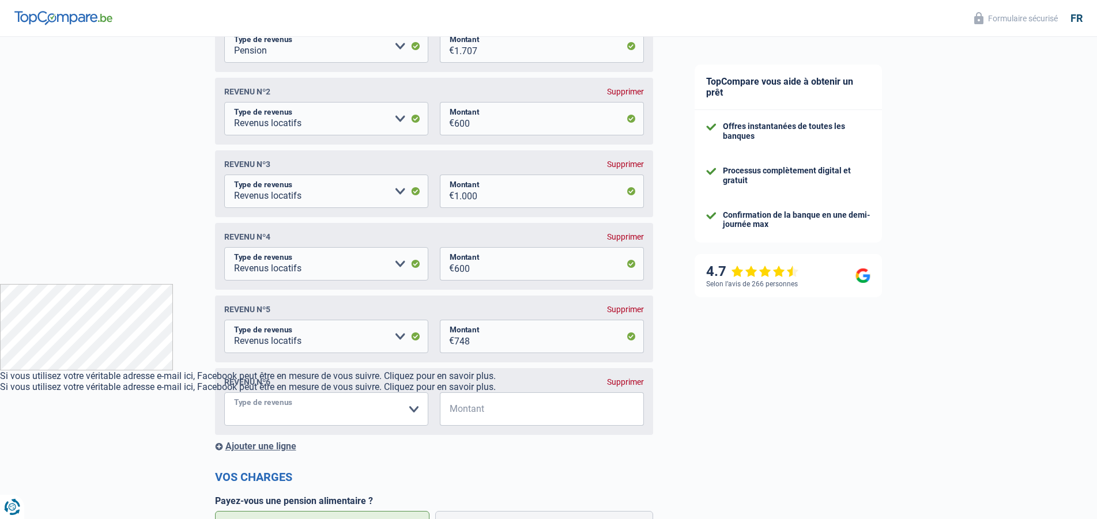
click at [224, 393] on select "Allocation d'handicap Allocations chômage Allocations familiales Chèques repas …" at bounding box center [326, 409] width 204 height 33
select select "rentalIncome"
click option "Revenus locatifs" at bounding box center [0, 0] width 0 height 0
click at [487, 419] on input "Montant" at bounding box center [549, 409] width 190 height 33
type input "848"
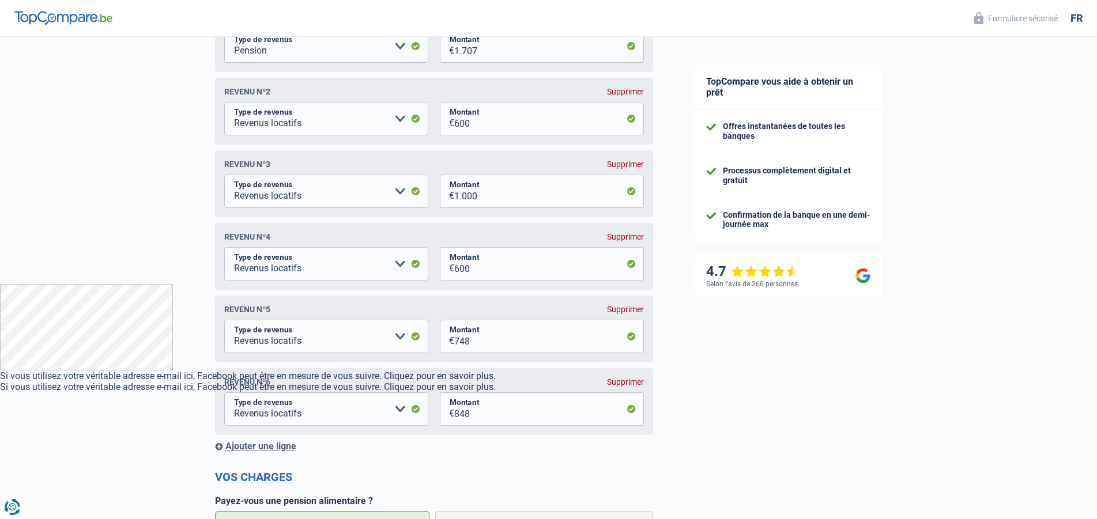
click at [291, 450] on div "Ajouter une ligne" at bounding box center [434, 446] width 438 height 11
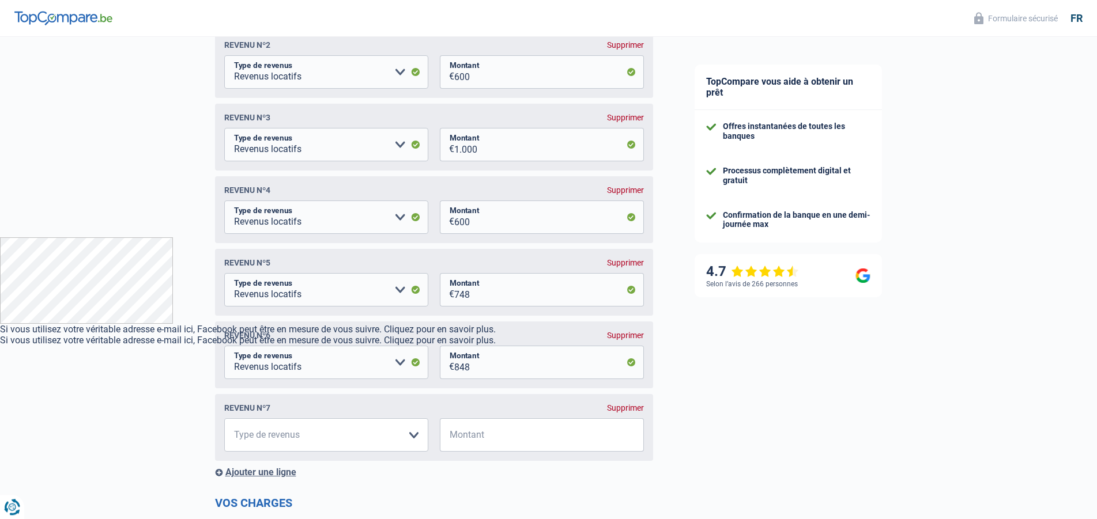
scroll to position [294, 0]
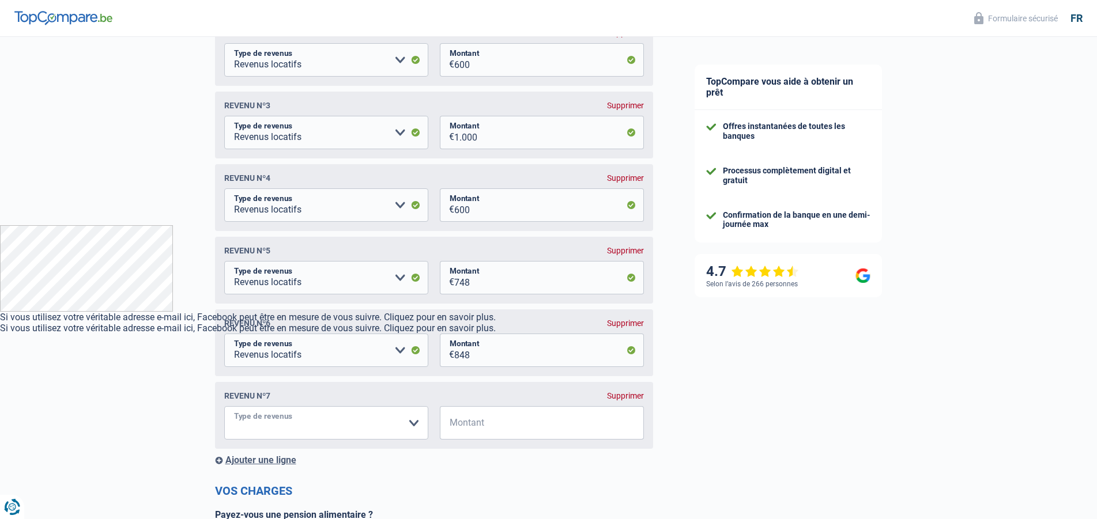
click at [224, 406] on select "Allocation d'handicap Allocations chômage Allocations familiales Chèques repas …" at bounding box center [326, 422] width 204 height 33
select select "rentalIncome"
click option "Revenus locatifs" at bounding box center [0, 0] width 0 height 0
click at [496, 432] on input "Montant" at bounding box center [549, 422] width 190 height 33
type input "770"
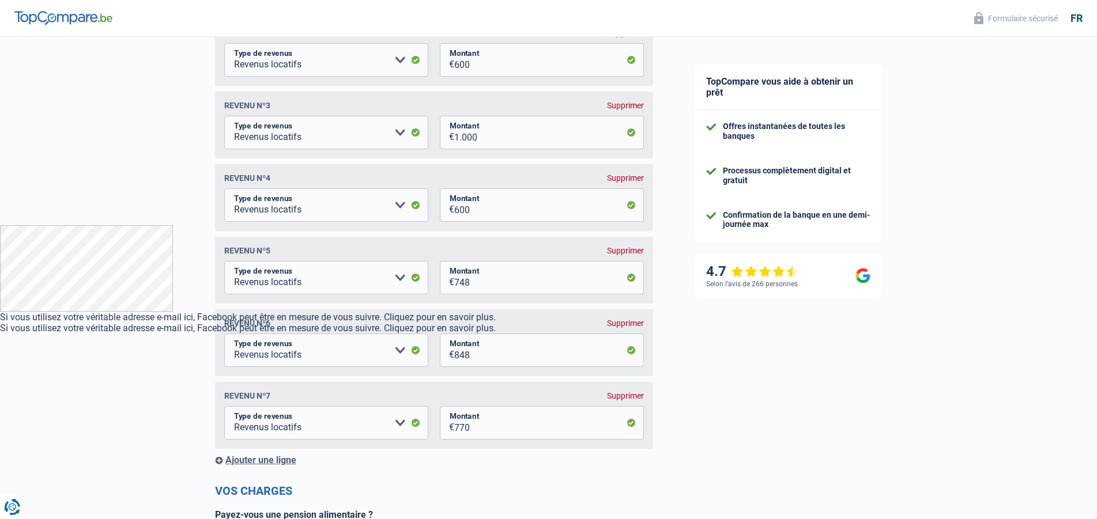
click at [282, 465] on div "Ajouter une ligne" at bounding box center [434, 460] width 438 height 11
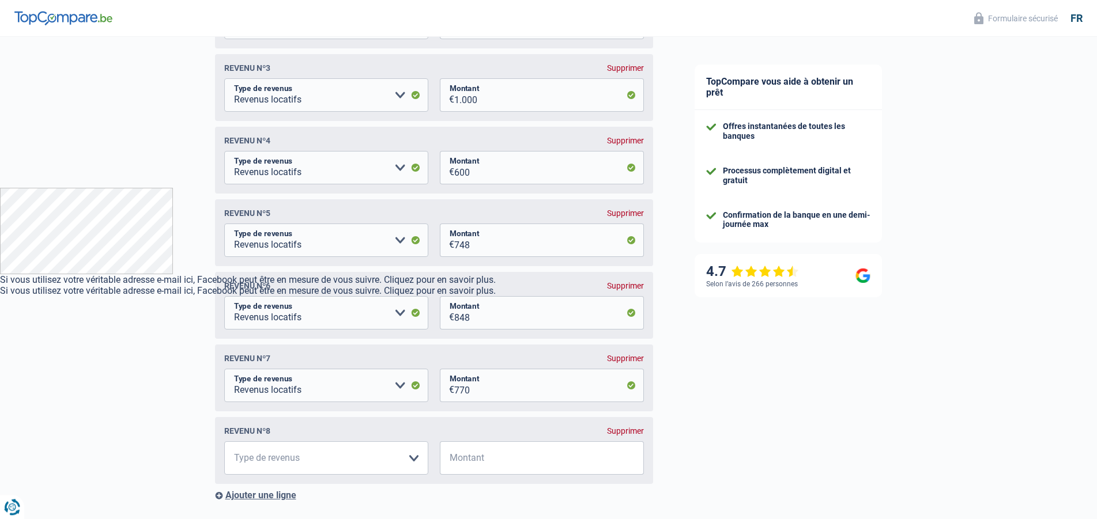
scroll to position [470, 0]
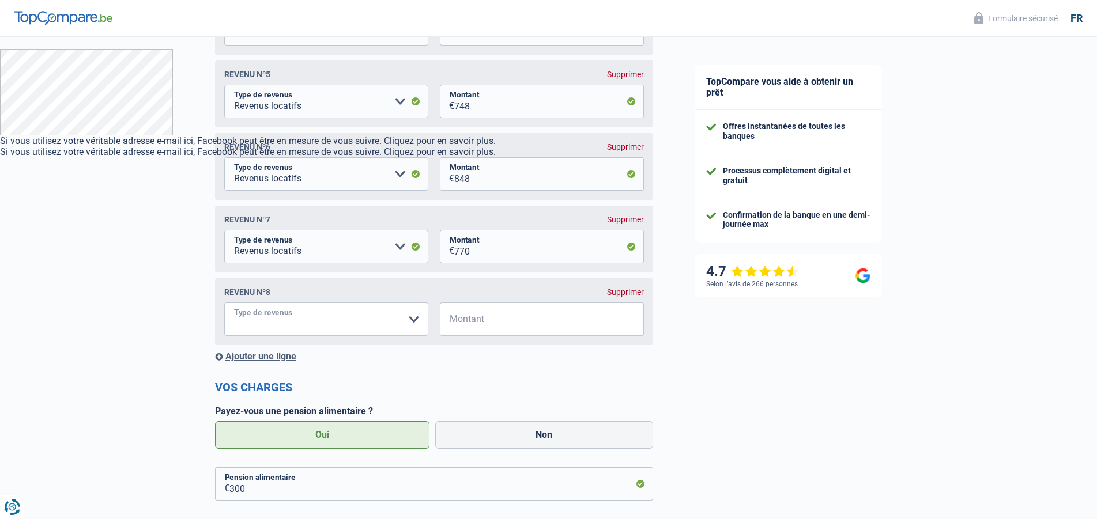
select select "rentalIncome"
click option "Revenus locatifs" at bounding box center [0, 0] width 0 height 0
click at [511, 324] on input "Montant" at bounding box center [549, 319] width 190 height 33
type input "700"
click at [280, 360] on div "Ajouter une ligne" at bounding box center [434, 356] width 438 height 11
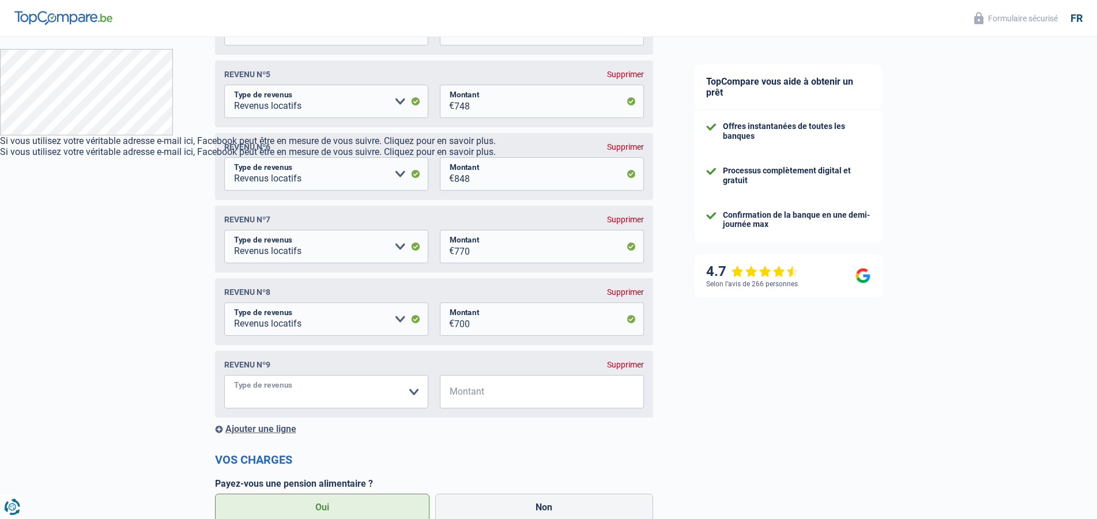
click at [224, 375] on select "Allocation d'handicap Allocations chômage Allocations familiales Chèques repas …" at bounding box center [326, 391] width 204 height 33
select select "rentalIncome"
click option "Revenus locatifs" at bounding box center [0, 0] width 0 height 0
click at [496, 405] on input "Montant" at bounding box center [549, 391] width 190 height 33
type input "750"
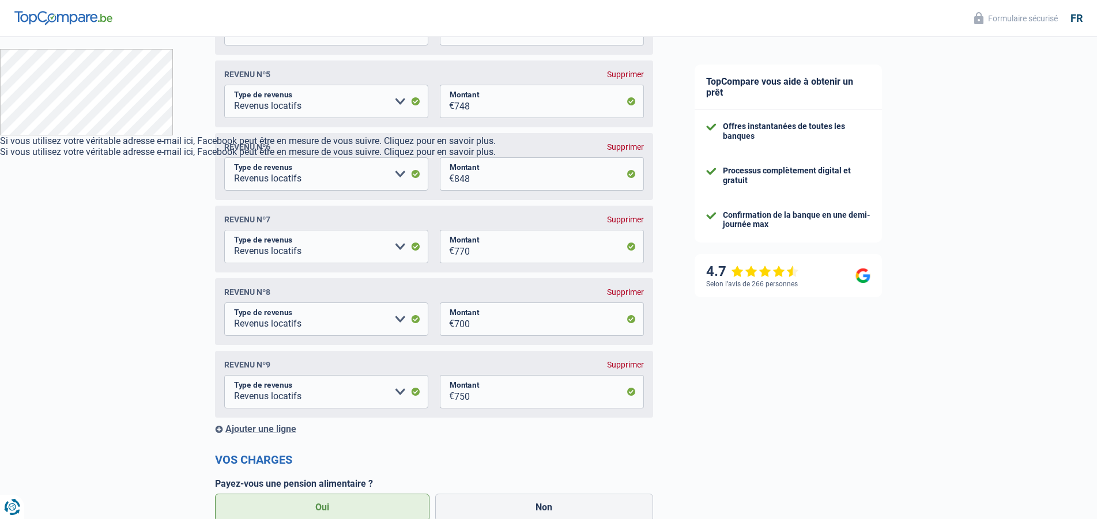
click at [276, 435] on div "Ajouter une ligne" at bounding box center [434, 429] width 438 height 11
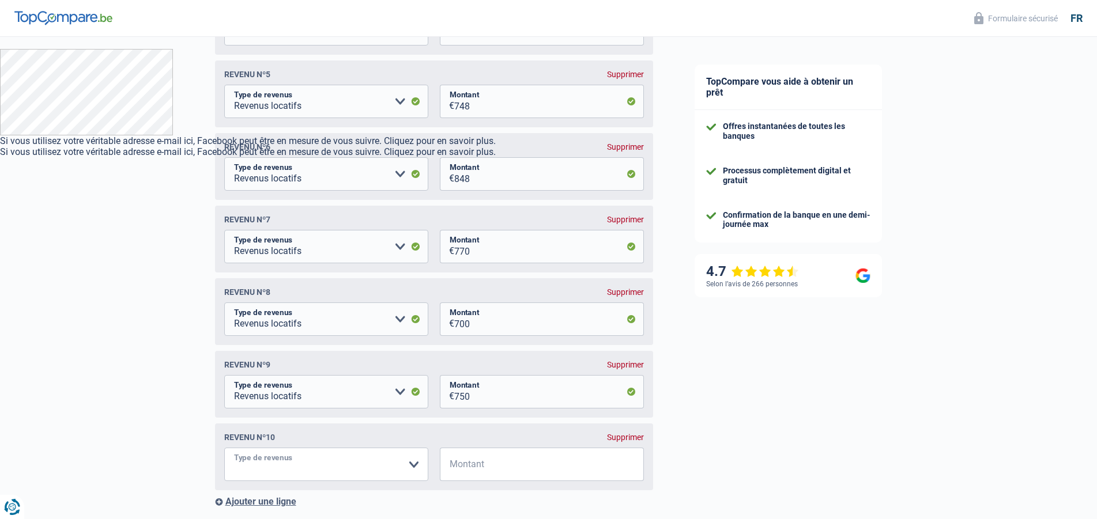
click at [224, 448] on select "Allocation d'handicap Allocations chômage Allocations familiales Chèques repas …" at bounding box center [326, 464] width 204 height 33
select select "rentalIncome"
click option "Revenus locatifs" at bounding box center [0, 0] width 0 height 0
click at [491, 475] on input "Montant" at bounding box center [549, 464] width 190 height 33
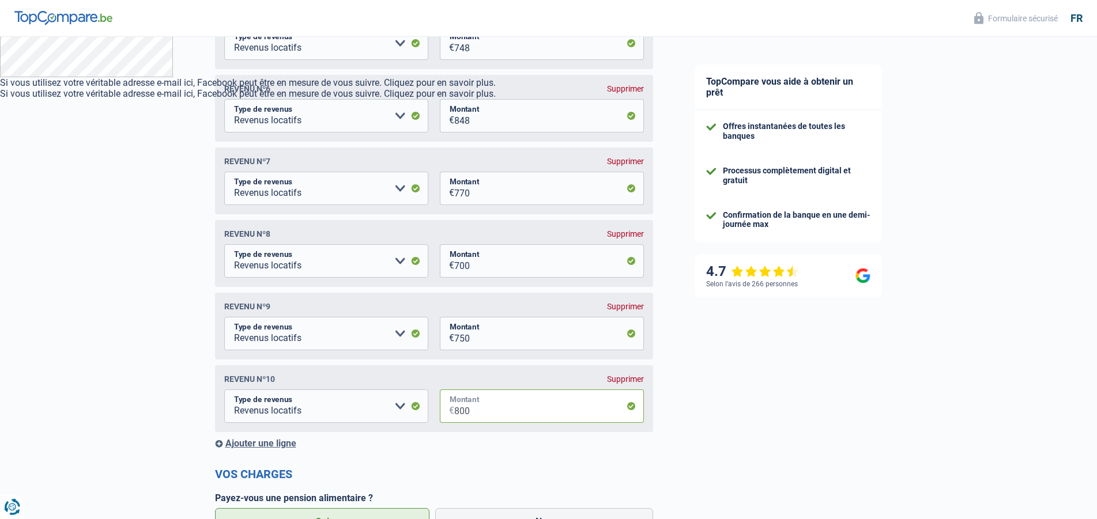
scroll to position [529, 0]
type input "800"
click at [292, 449] on div "Ajouter une ligne" at bounding box center [434, 443] width 438 height 11
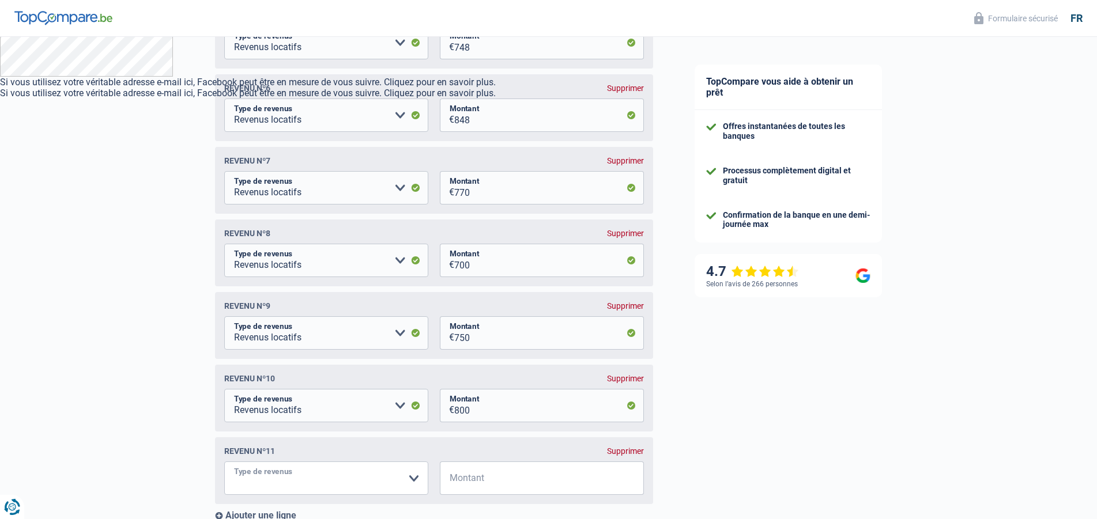
click at [224, 462] on select "Allocation d'handicap Allocations chômage Allocations familiales Chèques repas …" at bounding box center [326, 478] width 204 height 33
select select "rentalIncome"
click option "Revenus locatifs" at bounding box center [0, 0] width 0 height 0
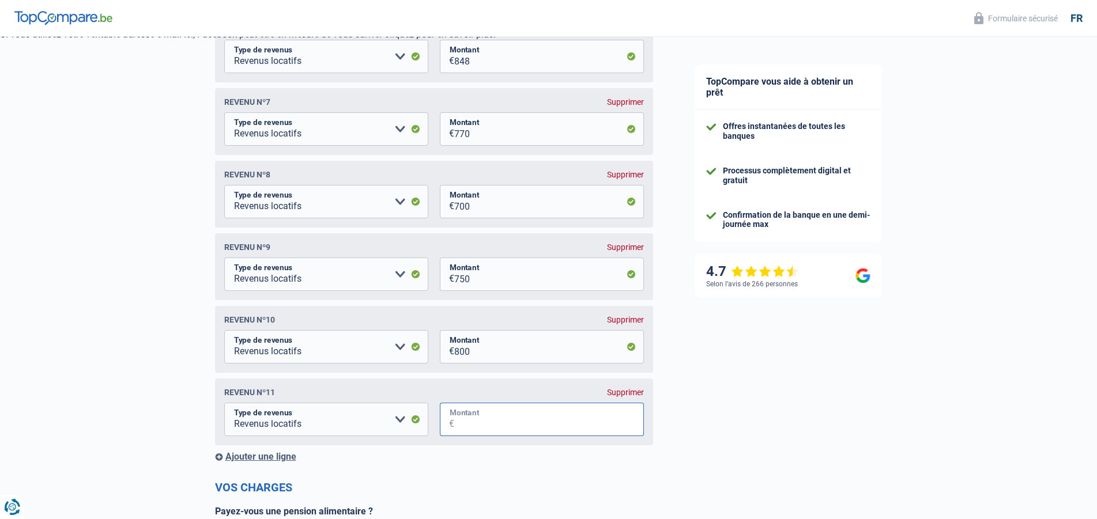
click at [537, 432] on input "Montant" at bounding box center [549, 419] width 190 height 33
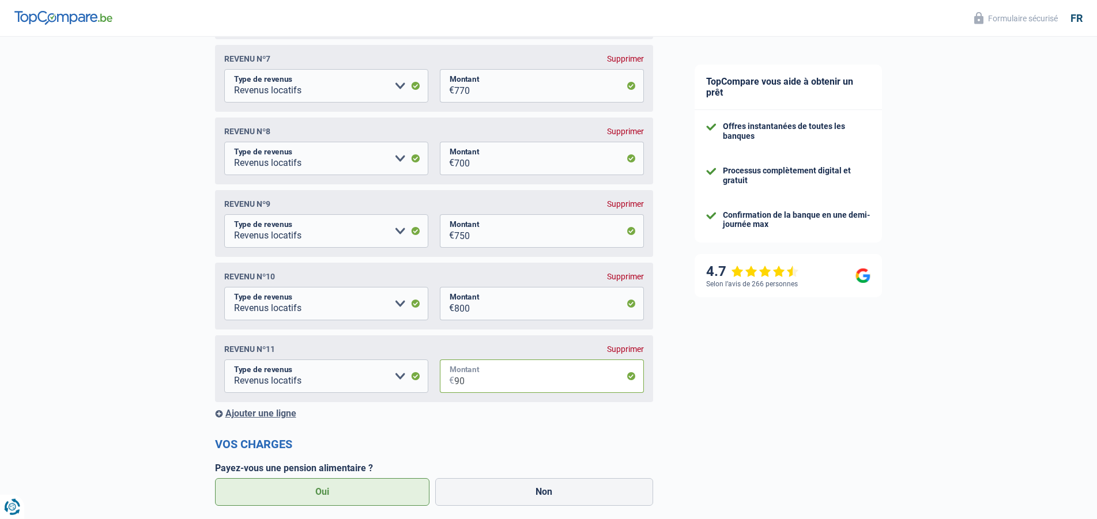
scroll to position [647, 0]
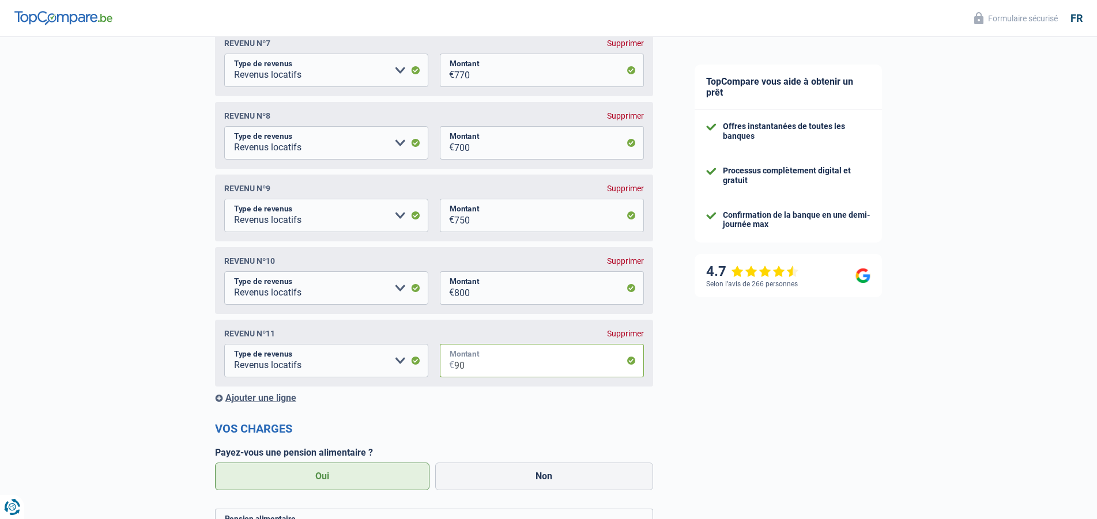
type input "90"
click at [538, 424] on form "Vos revenus Revenus Revenu nº1 Allocation d'handicap Allocations chômage Alloca…" at bounding box center [434, 325] width 438 height 1545
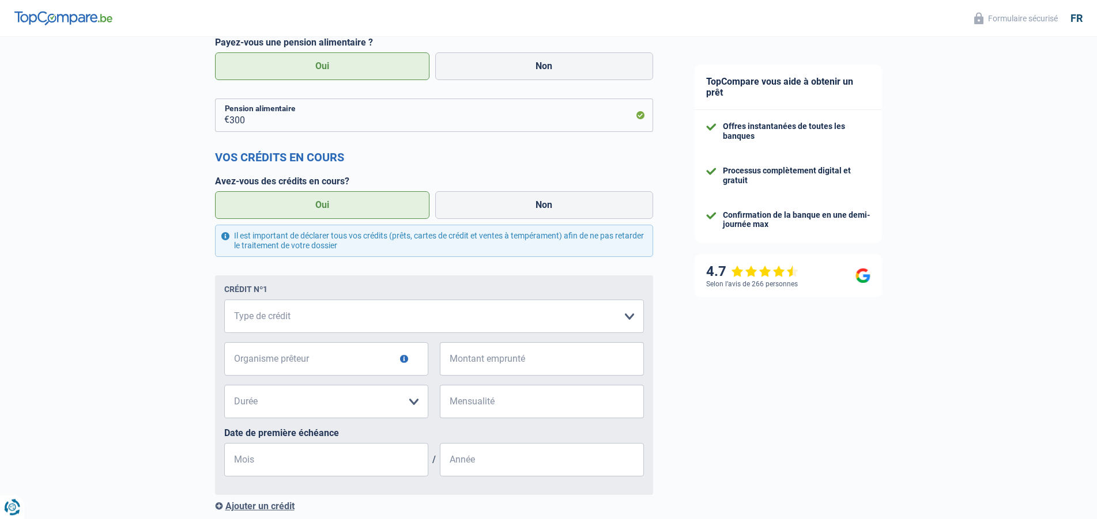
scroll to position [1059, 0]
click at [224, 299] on select "Carte ou ouverture de crédit Prêt hypothécaire Vente à tempérament Prêt à tempé…" at bounding box center [434, 315] width 420 height 33
select select "mortgage"
click option "Prêt hypothécaire" at bounding box center [0, 0] width 0 height 0
drag, startPoint x: 351, startPoint y: 370, endPoint x: 360, endPoint y: 372, distance: 8.8
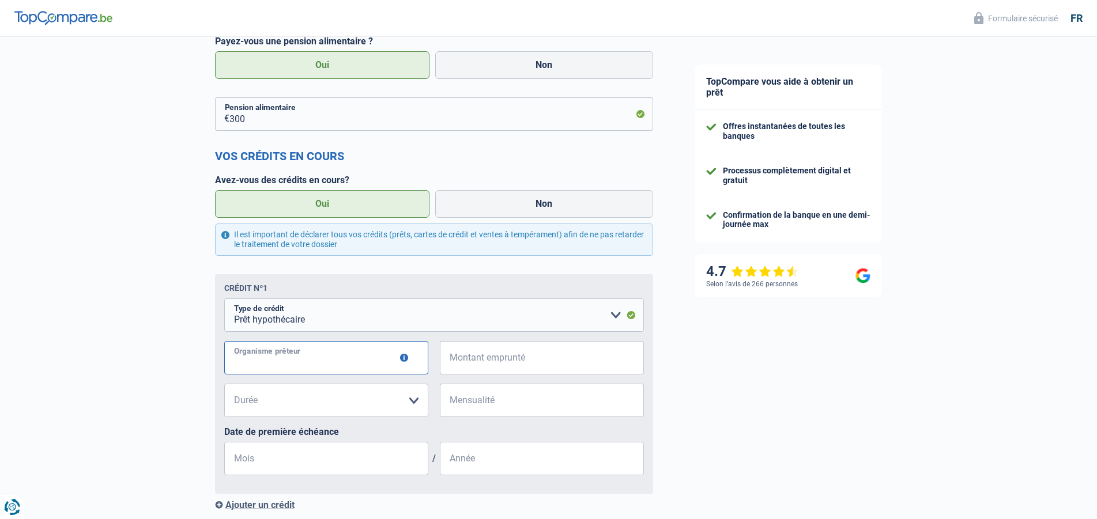
click at [352, 371] on input "Organisme prêteur" at bounding box center [326, 357] width 204 height 33
type input "ing"
click at [494, 367] on input "Montant emprunté" at bounding box center [549, 357] width 190 height 33
type input "273.873"
click at [495, 411] on input "Mensualité" at bounding box center [549, 400] width 190 height 33
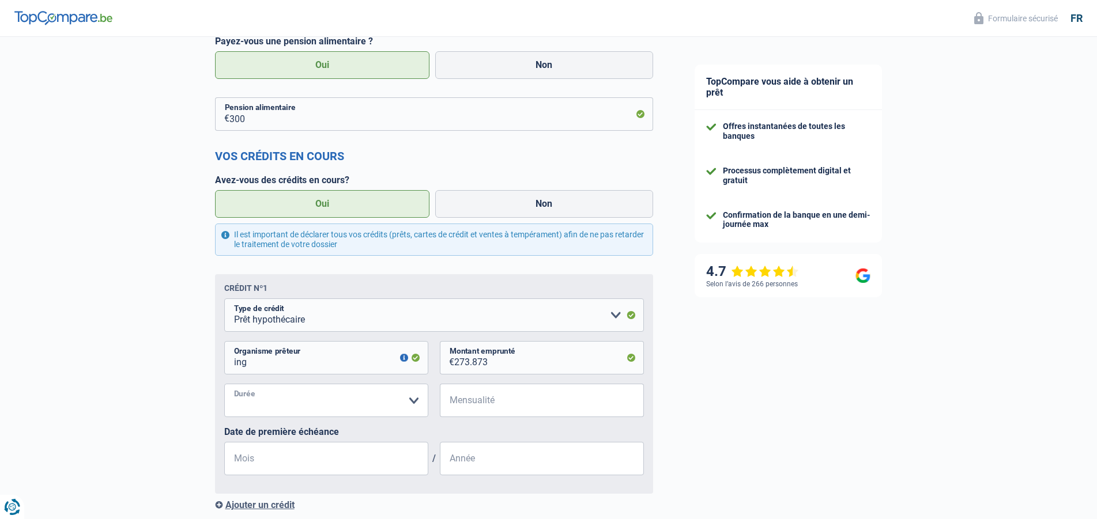
select select "240"
click option "240 mois" at bounding box center [0, 0] width 0 height 0
click at [515, 417] on input "Mensualité" at bounding box center [549, 400] width 190 height 33
type input "1.382"
click at [348, 473] on input "Mois" at bounding box center [326, 458] width 204 height 33
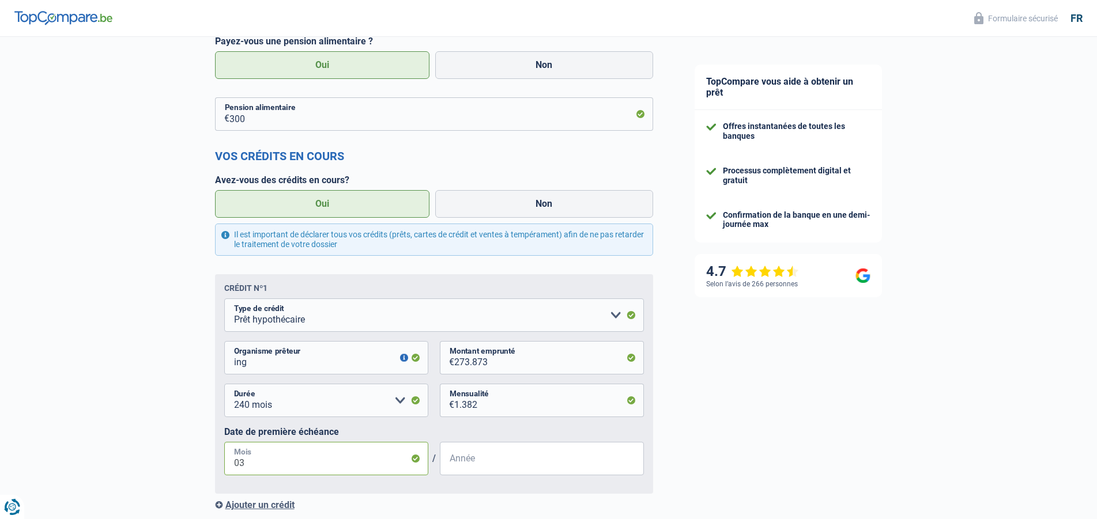
click at [268, 476] on input "03" at bounding box center [326, 458] width 204 height 33
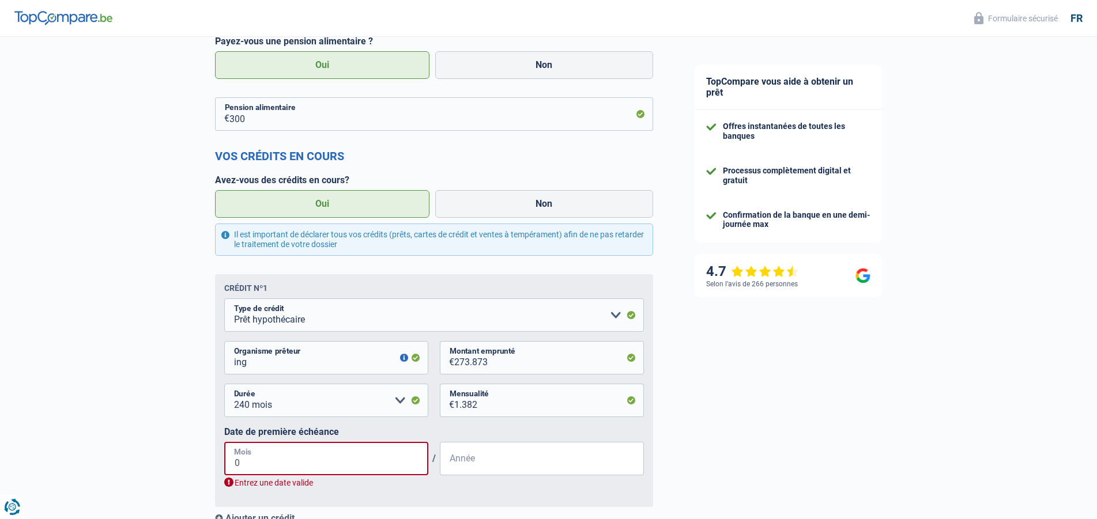
type input "08"
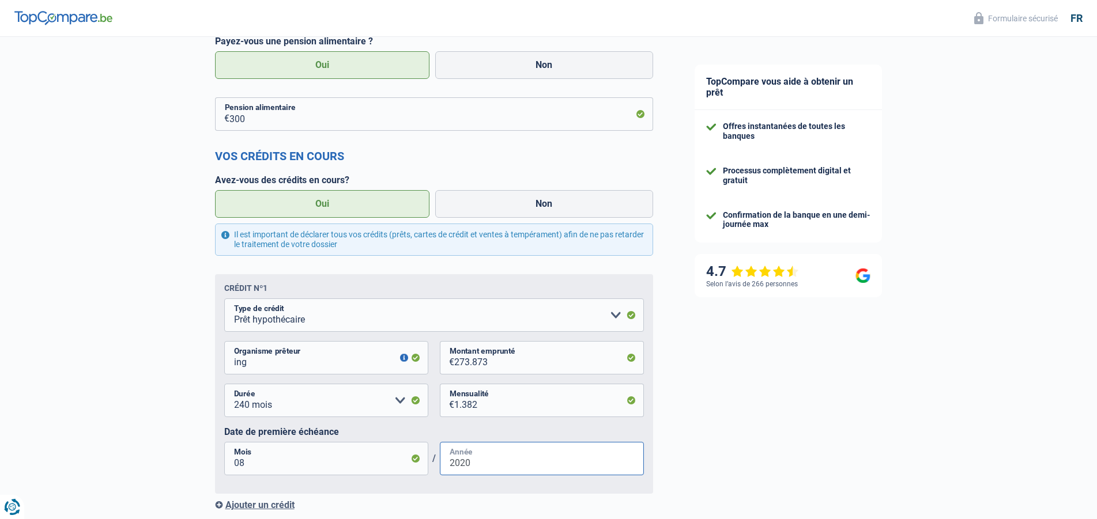
scroll to position [1235, 0]
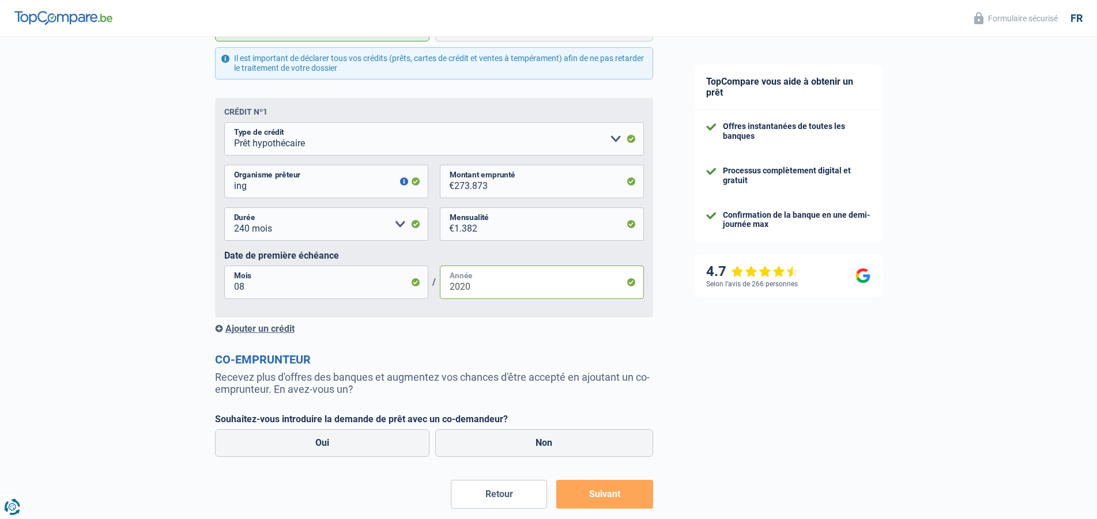
type input "2020"
click at [239, 334] on div "Ajouter un crédit" at bounding box center [434, 328] width 438 height 11
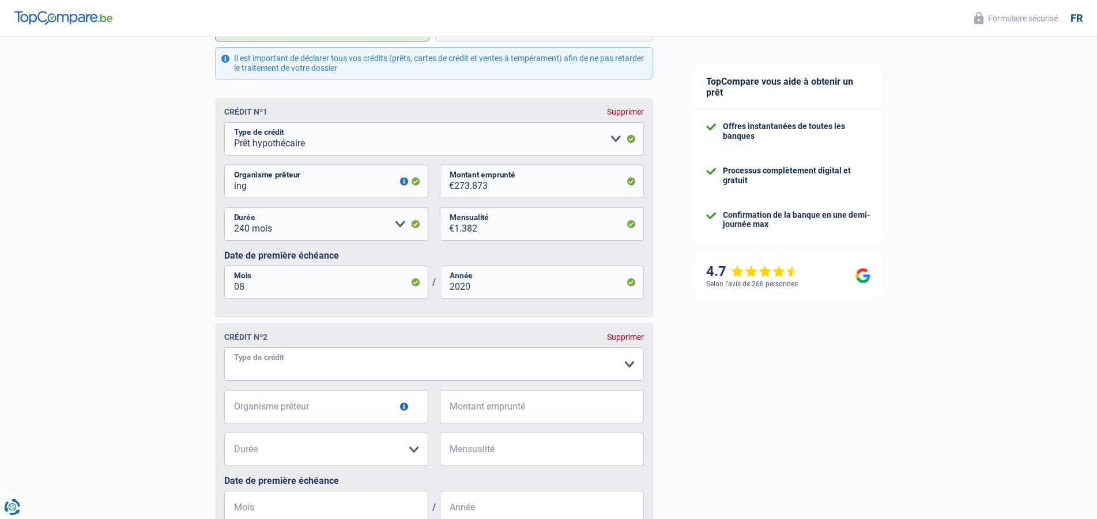
select select "mortgage"
click option "Prêt hypothécaire" at bounding box center [0, 0] width 0 height 0
click at [302, 418] on input "Organisme prêteur" at bounding box center [326, 406] width 204 height 33
type input "ing"
click at [479, 423] on input "Montant emprunté" at bounding box center [549, 406] width 190 height 33
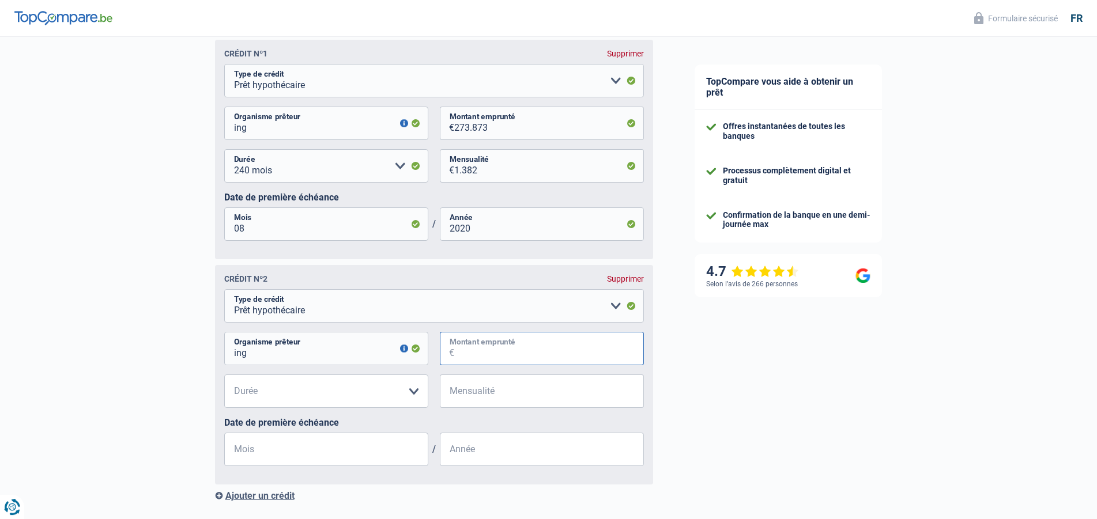
scroll to position [1294, 0]
type input "57.600"
click at [224, 374] on select "120 mois 180 mois 240 mois 300 mois 360 mois 420 mois Veuillez sélectionner une…" at bounding box center [326, 390] width 204 height 33
select select "240"
click option "240 mois" at bounding box center [0, 0] width 0 height 0
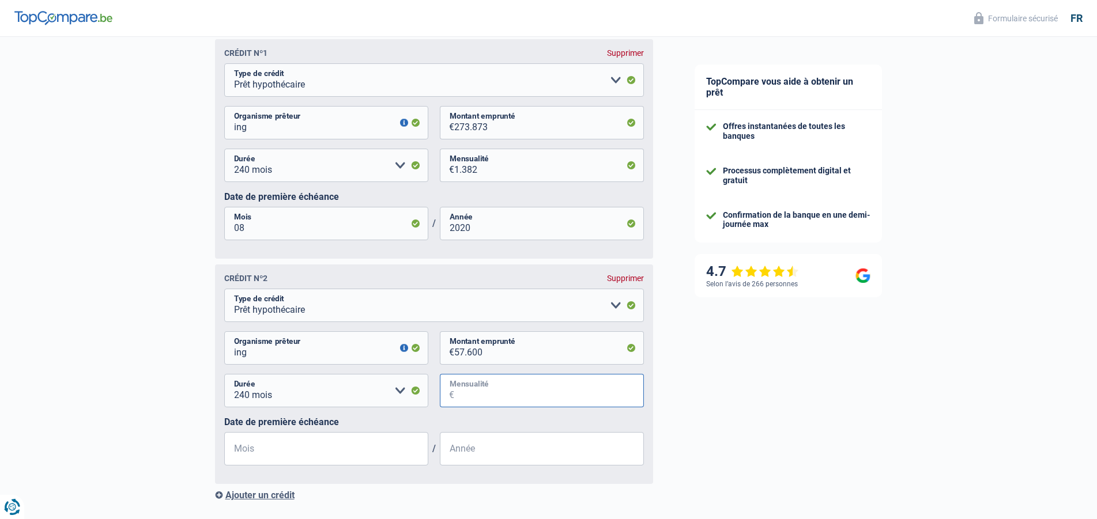
click at [513, 395] on input "Mensualité" at bounding box center [549, 390] width 190 height 33
type input "284"
click at [381, 459] on input "Mois" at bounding box center [326, 448] width 204 height 33
type input "09"
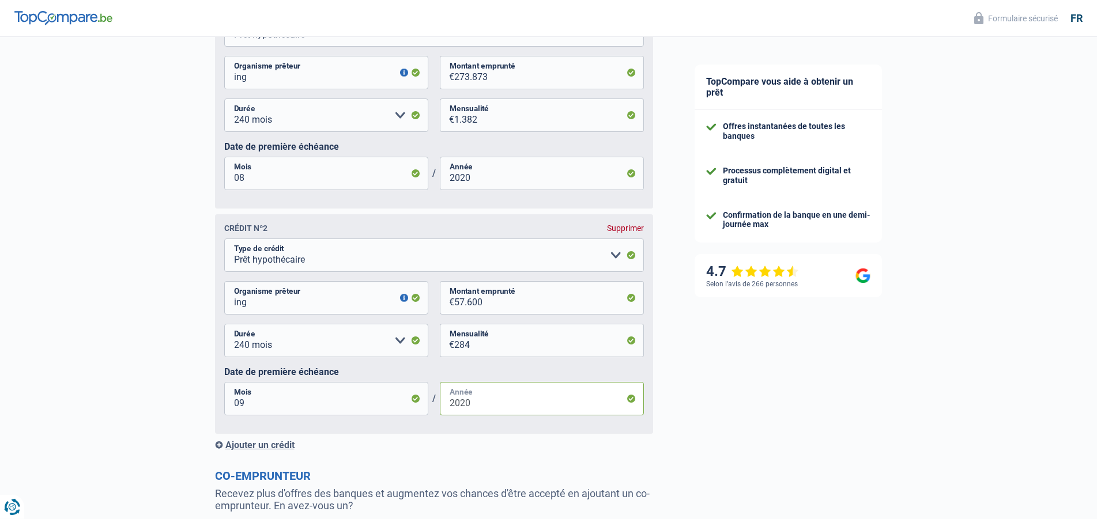
scroll to position [1527, 0]
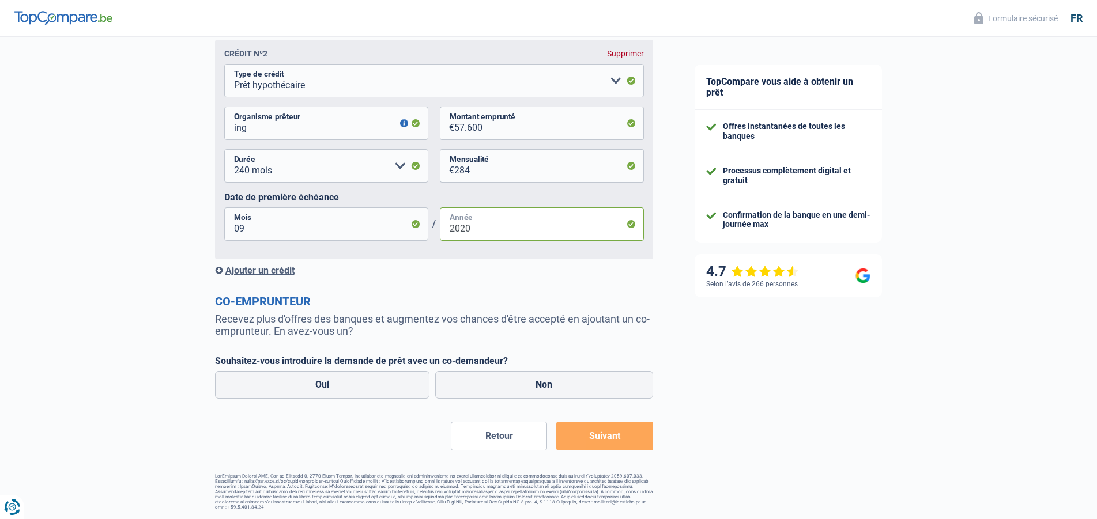
type input "2020"
click at [267, 269] on div "Ajouter un crédit" at bounding box center [434, 270] width 438 height 11
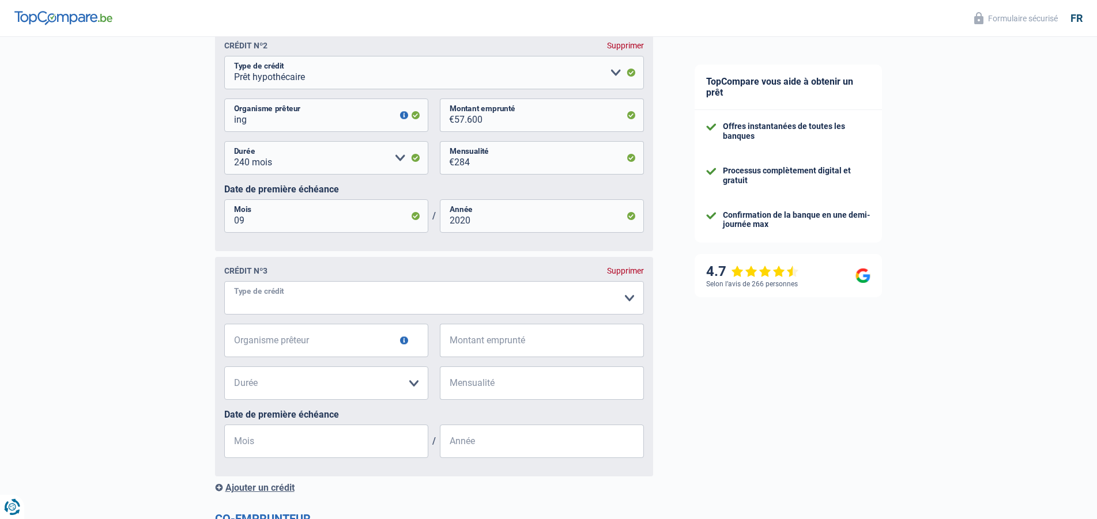
click at [224, 281] on select "Carte ou ouverture de crédit Prêt hypothécaire Vente à tempérament Prêt à tempé…" at bounding box center [434, 297] width 420 height 33
select select "mortgage"
click option "Prêt hypothécaire" at bounding box center [0, 0] width 0 height 0
click at [356, 353] on input "Organisme prêteur" at bounding box center [326, 340] width 204 height 33
type input "ing"
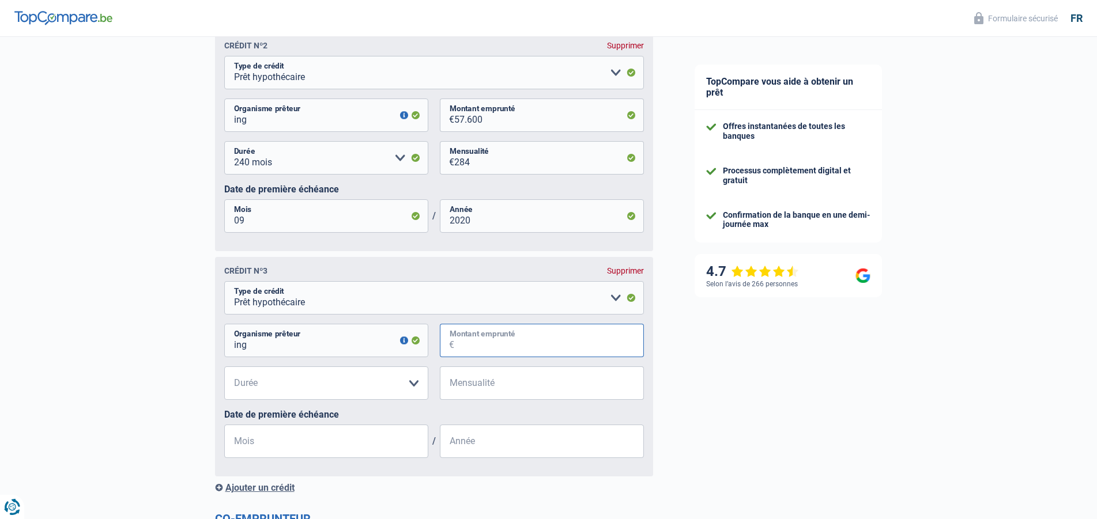
click at [536, 351] on input "Montant emprunté" at bounding box center [549, 340] width 190 height 33
type input "200.000"
click at [224, 367] on select "120 mois 180 mois 240 mois 300 mois 360 mois 420 mois Veuillez sélectionner une…" at bounding box center [326, 383] width 204 height 33
select select "240"
click option "240 mois" at bounding box center [0, 0] width 0 height 0
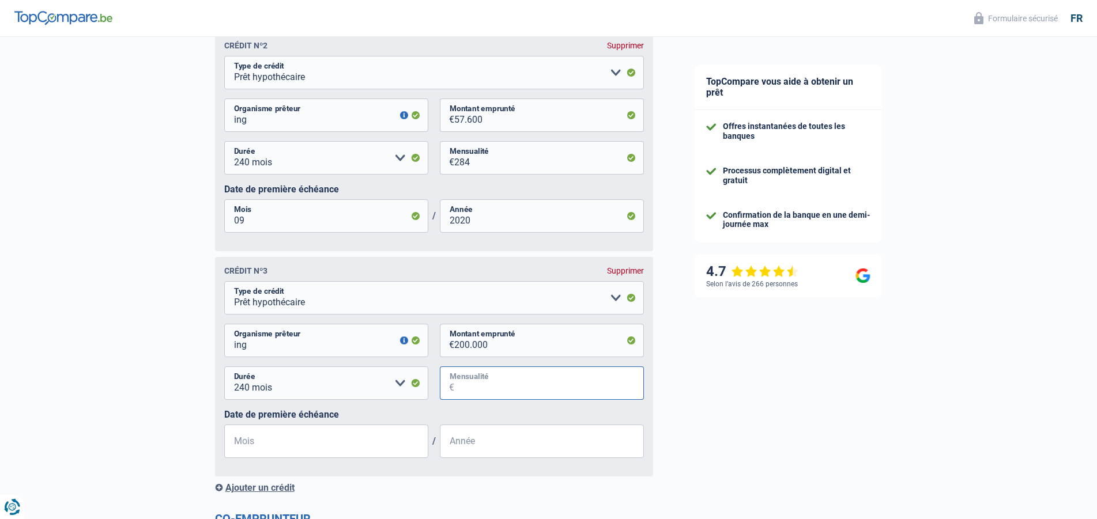
click at [490, 392] on input "Mensualité" at bounding box center [549, 383] width 190 height 33
type input "1.087"
click at [311, 454] on input "Mois" at bounding box center [326, 441] width 204 height 33
type input "11"
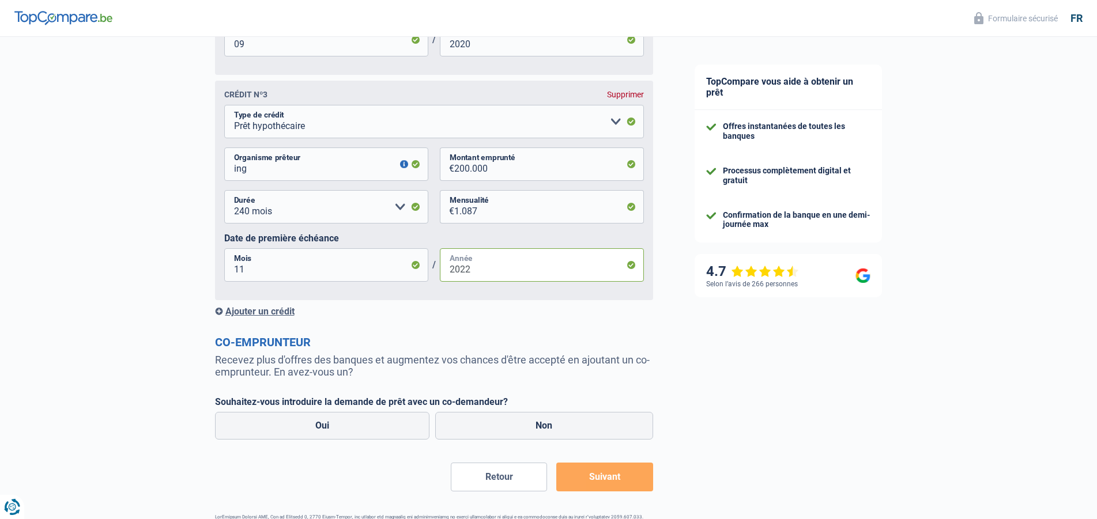
scroll to position [1753, 0]
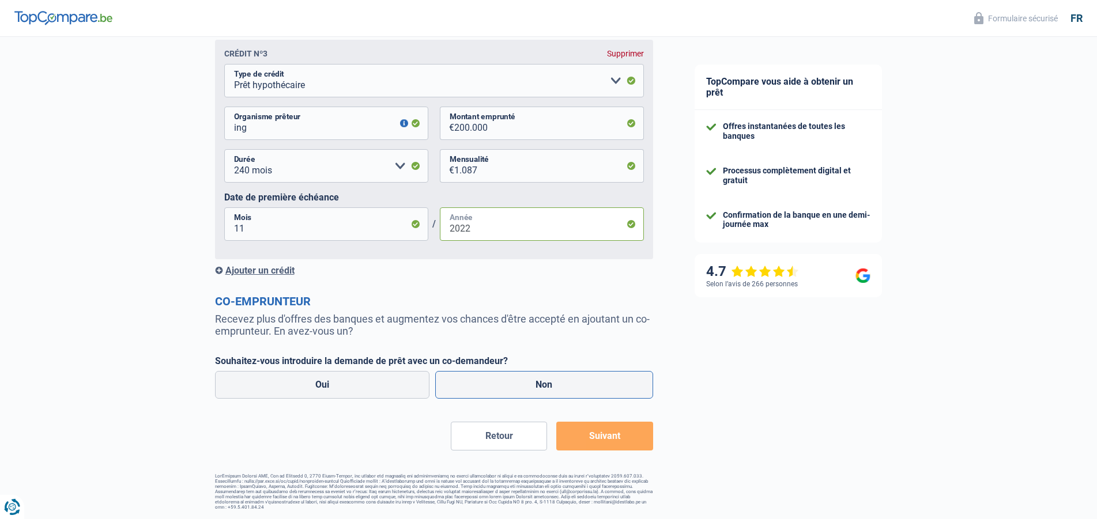
type input "2022"
click at [560, 392] on label "Non" at bounding box center [544, 385] width 218 height 28
click at [560, 392] on input "Non" at bounding box center [544, 385] width 218 height 28
radio input "true"
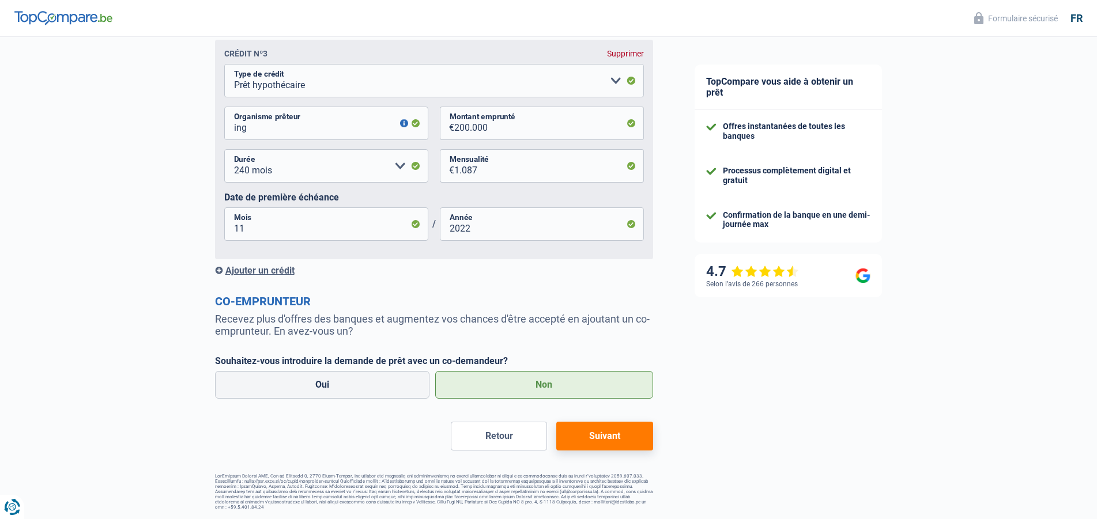
click at [611, 440] on button "Suivant" at bounding box center [604, 436] width 96 height 29
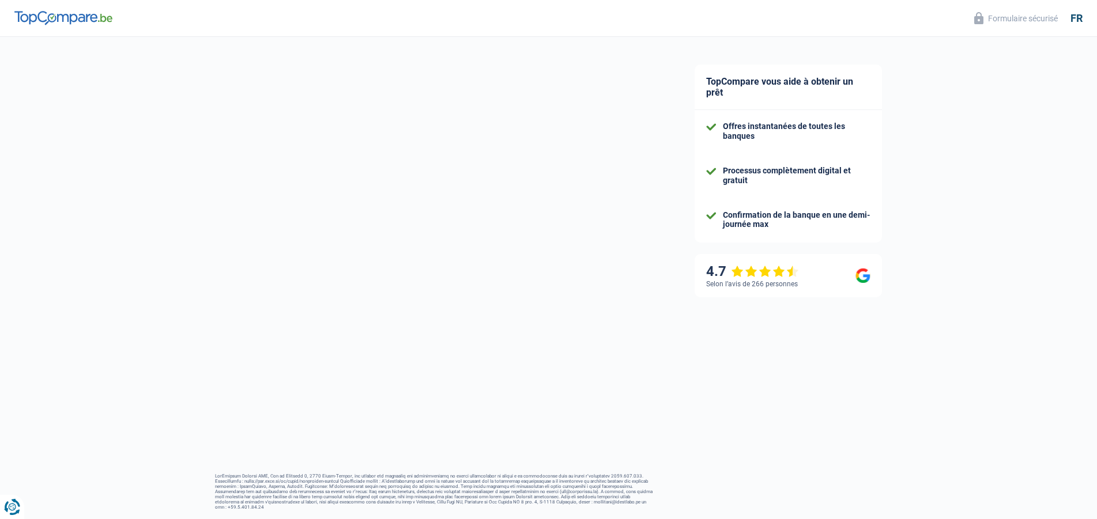
select select "120"
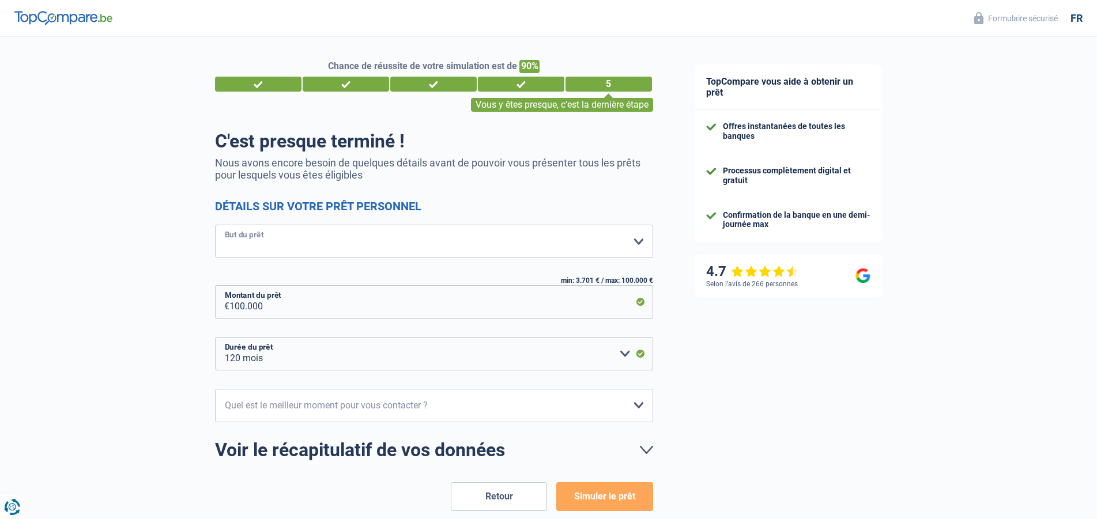
click at [215, 225] on select "Confort maison: meubles, textile, peinture, électroménager, outillage non-profe…" at bounding box center [434, 241] width 438 height 33
select select "other"
click option "Autre" at bounding box center [0, 0] width 0 height 0
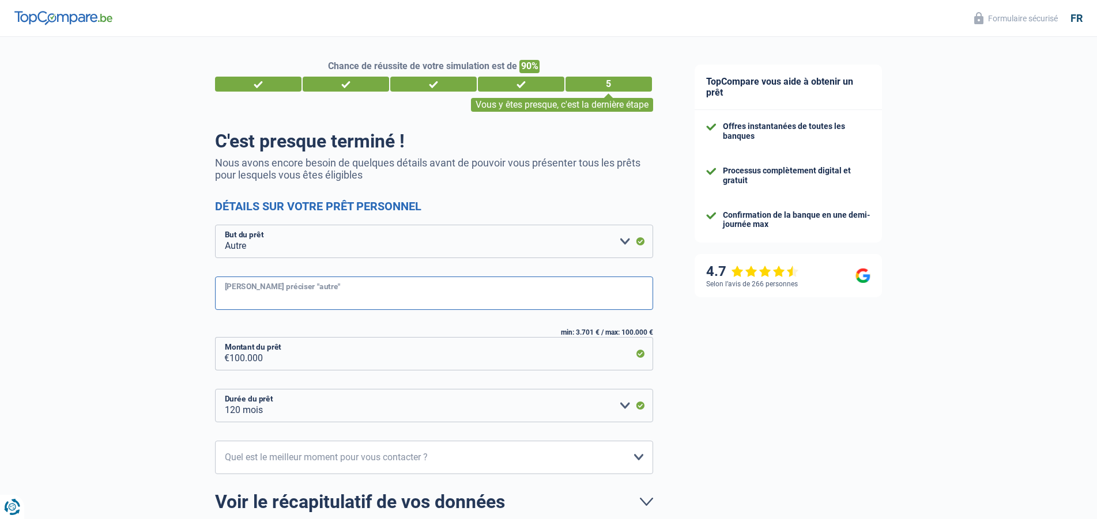
click at [414, 306] on input "Veuillez préciser "autre"" at bounding box center [434, 293] width 438 height 33
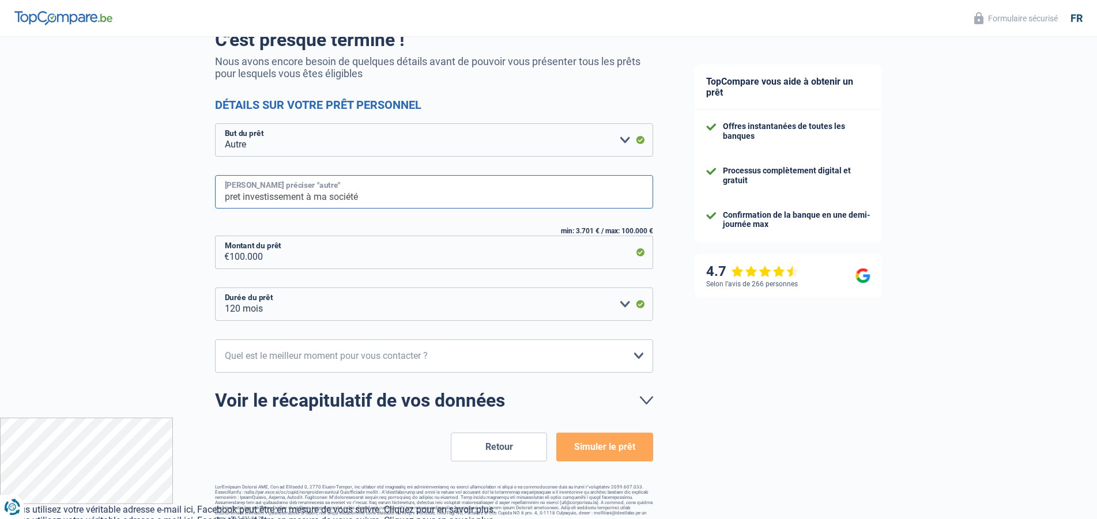
scroll to position [112, 0]
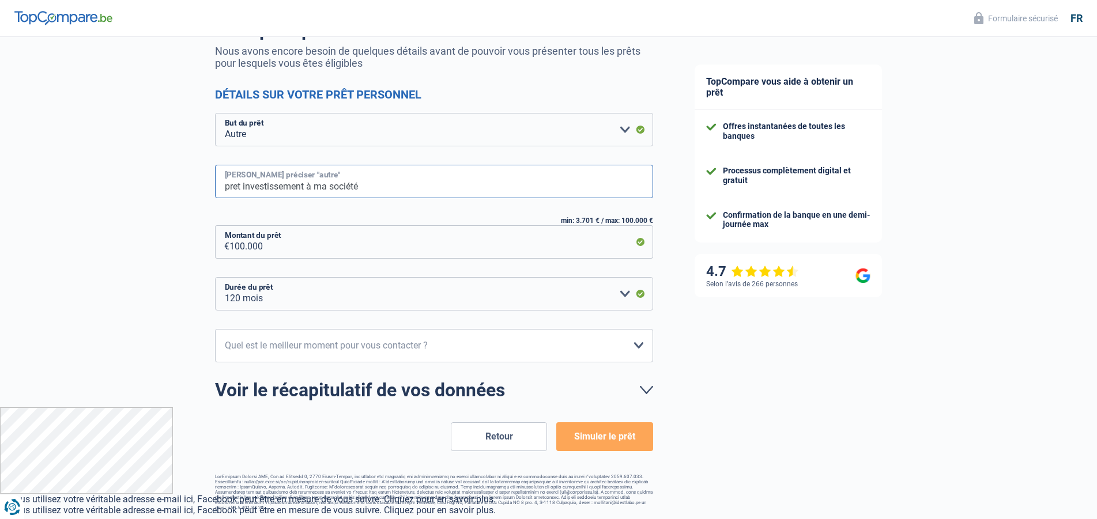
type input "pret investissement à ma société"
click at [215, 329] on select "10h-12h 12h-14h 14h-16h 16h-18h Veuillez sélectionner une option" at bounding box center [434, 345] width 438 height 33
select select "16-18"
click option "16h-18h" at bounding box center [0, 0] width 0 height 0
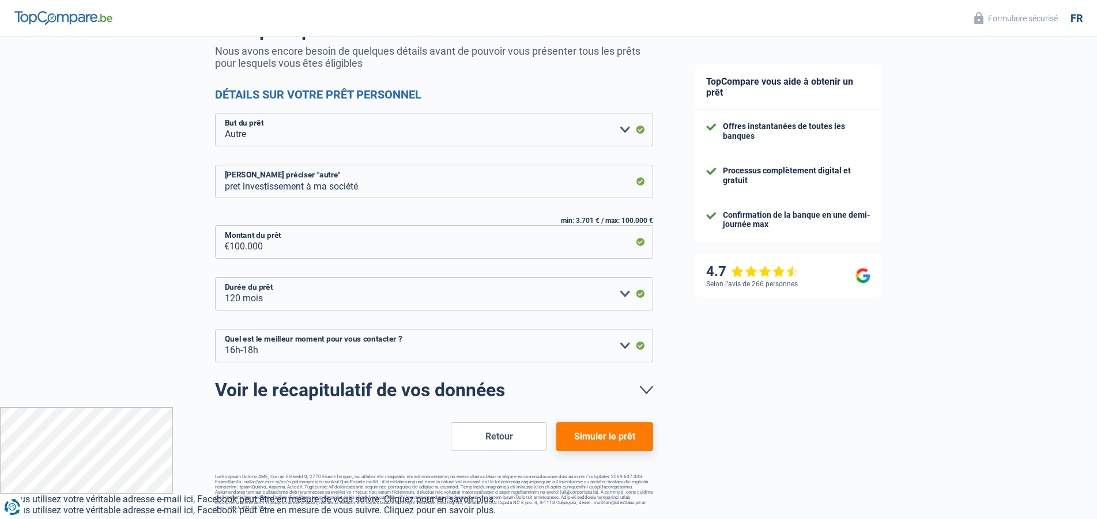
click at [634, 444] on button "Simuler le prêt" at bounding box center [604, 437] width 96 height 29
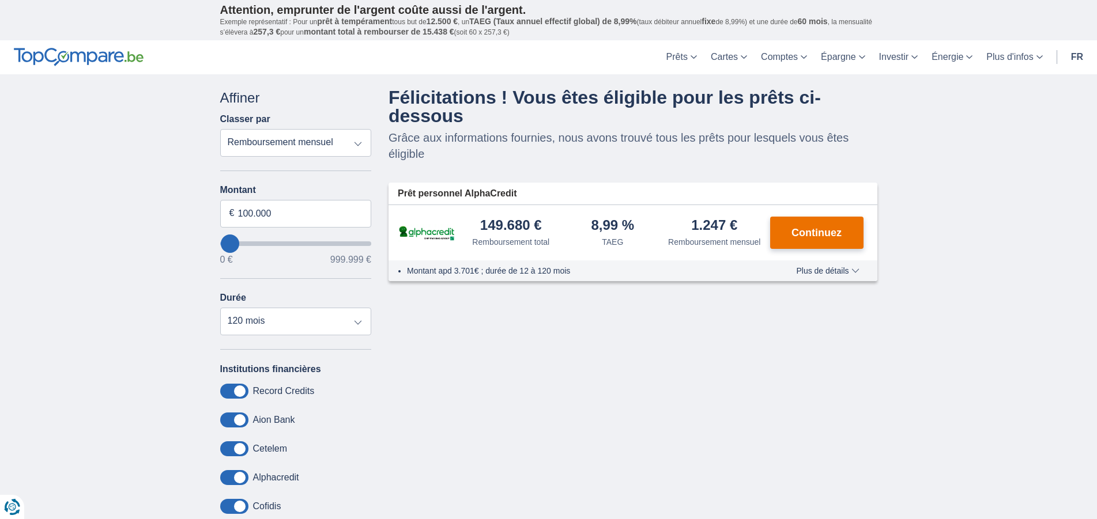
click at [828, 231] on span "Continuez" at bounding box center [817, 233] width 50 height 10
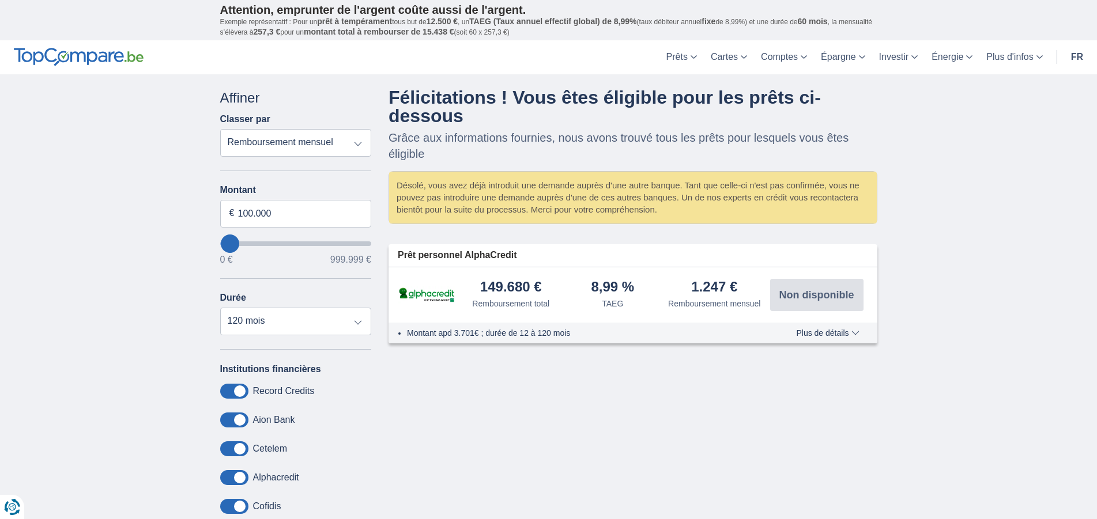
click at [70, 169] on div "× widget.non-eligible-application.title widget.non-eligible-application.text no…" at bounding box center [548, 333] width 1097 height 518
click at [836, 336] on span "Plus de détails" at bounding box center [827, 333] width 63 height 8
drag, startPoint x: 648, startPoint y: 205, endPoint x: 667, endPoint y: 211, distance: 20.1
click at [651, 205] on div "Désolé, vous avez déjà introduit une demande auprès d'une autre banque. Tant qu…" at bounding box center [633, 198] width 488 height 52
click at [690, 196] on div "Désolé, vous avez déjà introduit une demande auprès d'une autre banque. Tant qu…" at bounding box center [633, 198] width 488 height 52
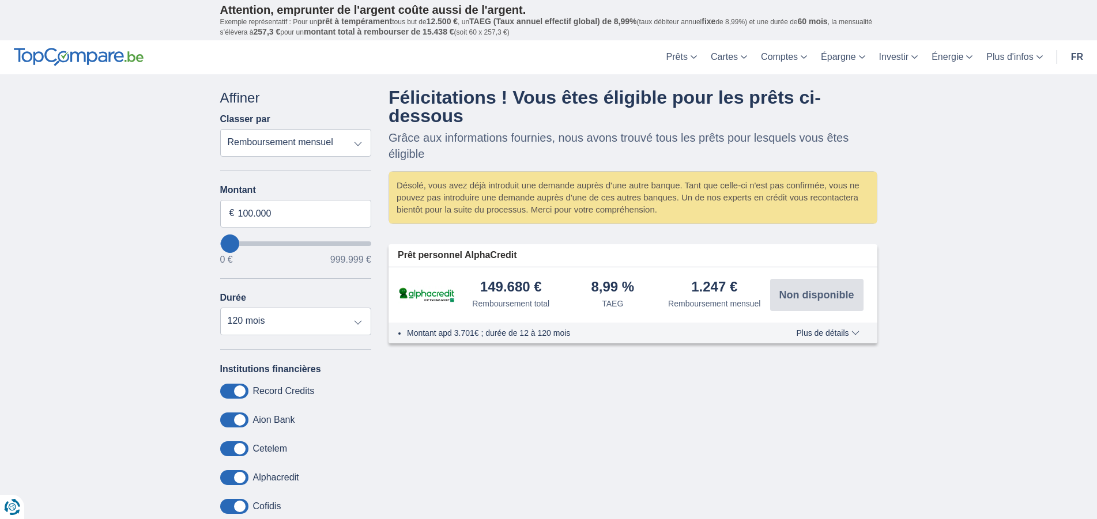
click at [483, 206] on div "Désolé, vous avez déjà introduit une demande auprès d'une autre banque. Tant qu…" at bounding box center [633, 198] width 488 height 52
click at [528, 16] on p "Attention, emprunter de l'argent coûte aussi de l'argent." at bounding box center [548, 10] width 657 height 14
click at [992, 168] on div "× widget.non-eligible-application.title widget.non-eligible-application.text no…" at bounding box center [548, 333] width 1097 height 518
click at [844, 332] on span "Plus de détails" at bounding box center [827, 333] width 63 height 8
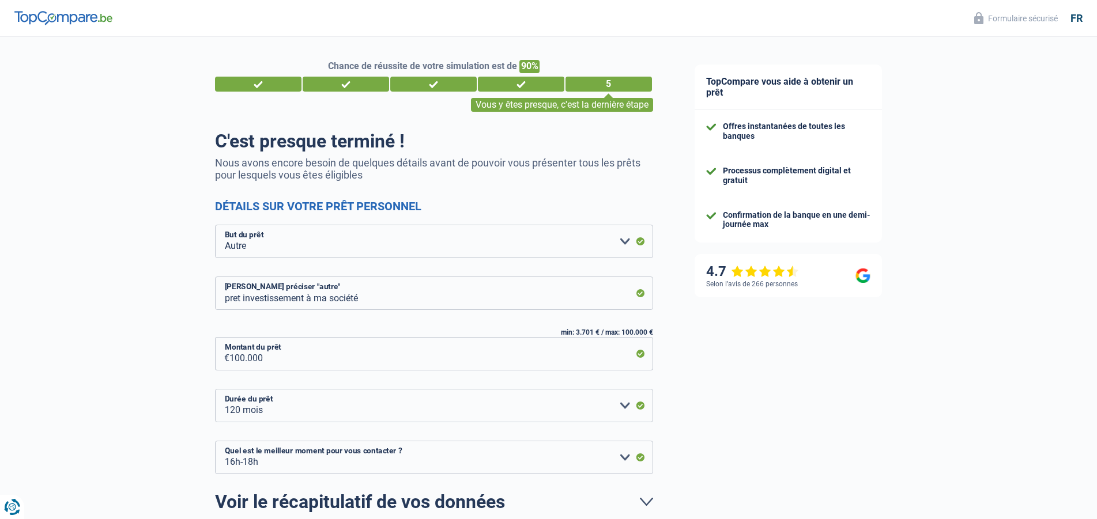
select select "other"
select select "120"
select select "16-18"
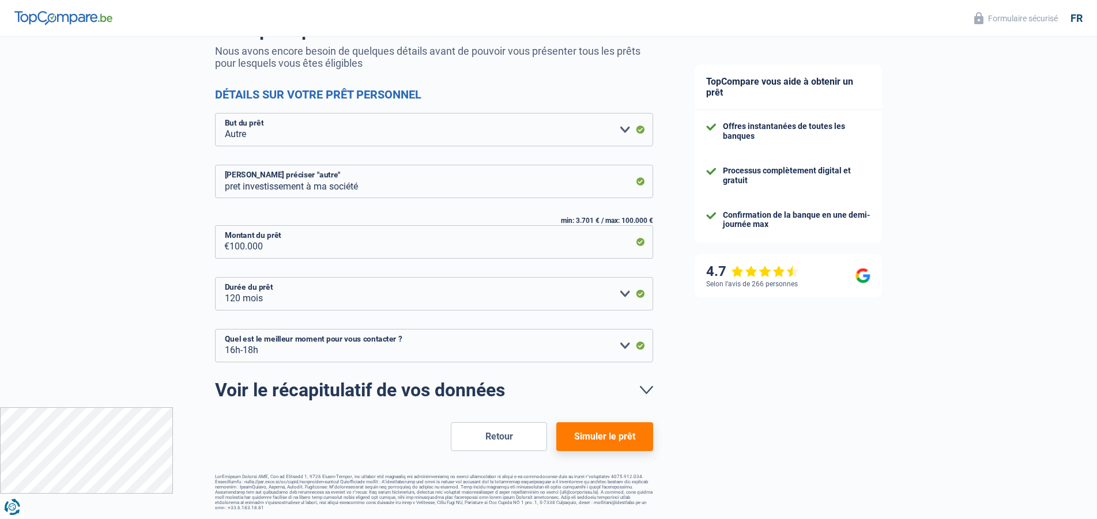
click at [626, 439] on button "Simuler le prêt" at bounding box center [604, 437] width 96 height 29
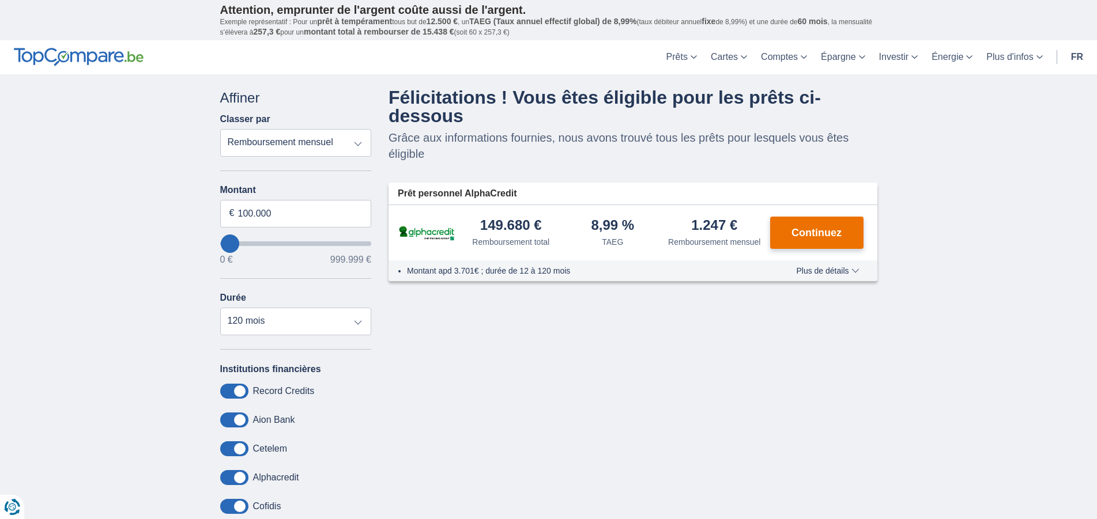
click at [837, 234] on span "Continuez" at bounding box center [817, 233] width 50 height 10
